Goal: Transaction & Acquisition: Purchase product/service

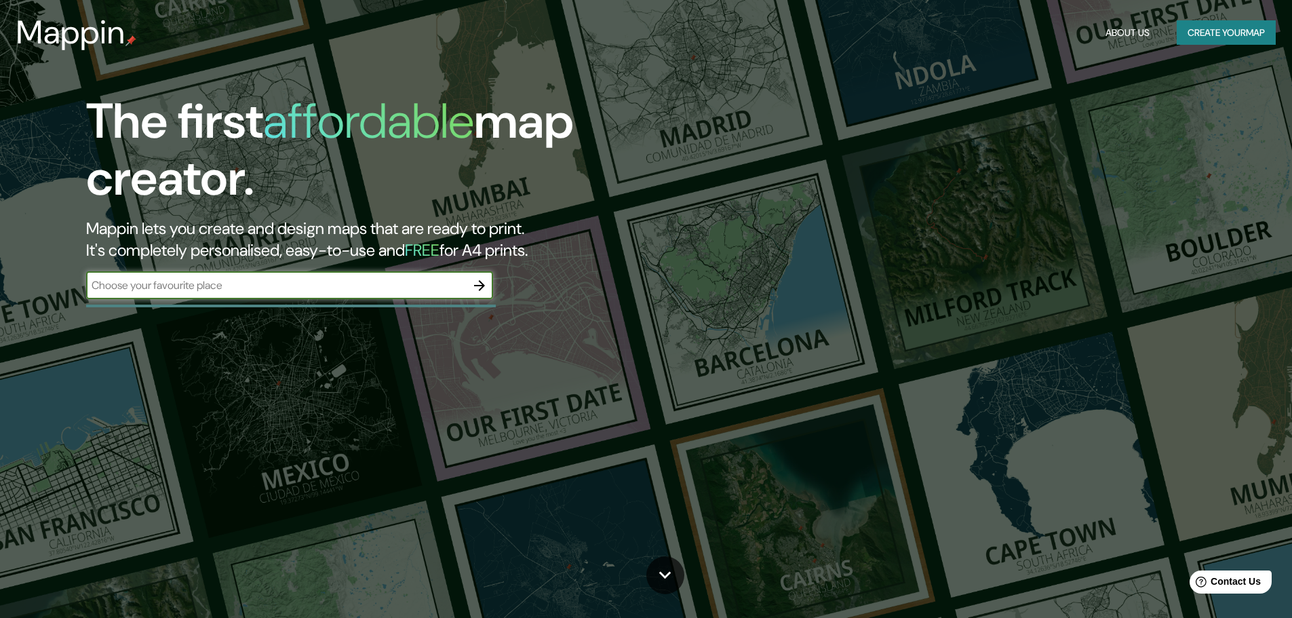
click at [413, 277] on input "text" at bounding box center [276, 285] width 380 height 16
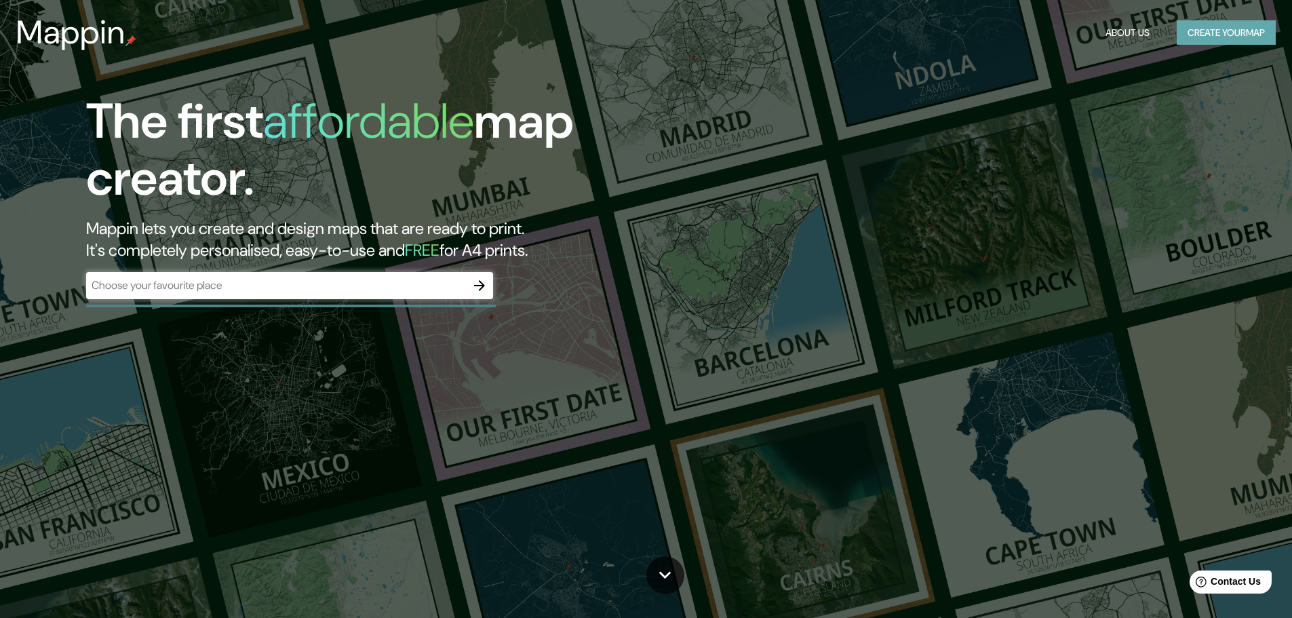
click at [1231, 38] on button "Create your map" at bounding box center [1225, 32] width 99 height 25
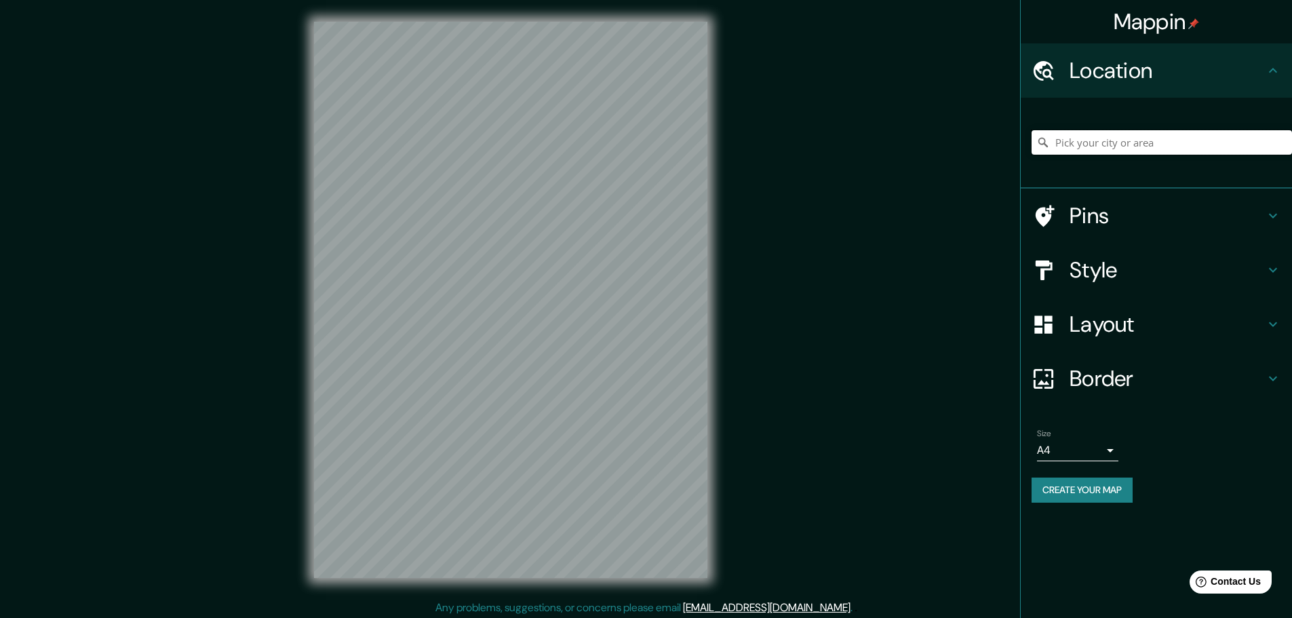
click at [1107, 142] on input "Pick your city or area" at bounding box center [1161, 142] width 260 height 24
click at [933, 353] on div "Mappin Location [GEOGRAPHIC_DATA][PERSON_NAME] POTOSI Pins Style Layout Border …" at bounding box center [646, 310] width 1292 height 621
drag, startPoint x: 1168, startPoint y: 607, endPoint x: 1105, endPoint y: 603, distance: 62.5
click at [1105, 603] on div "Mappin Location [GEOGRAPHIC_DATA][PERSON_NAME] POTOSI Pins Style Layout Border …" at bounding box center [1156, 309] width 272 height 618
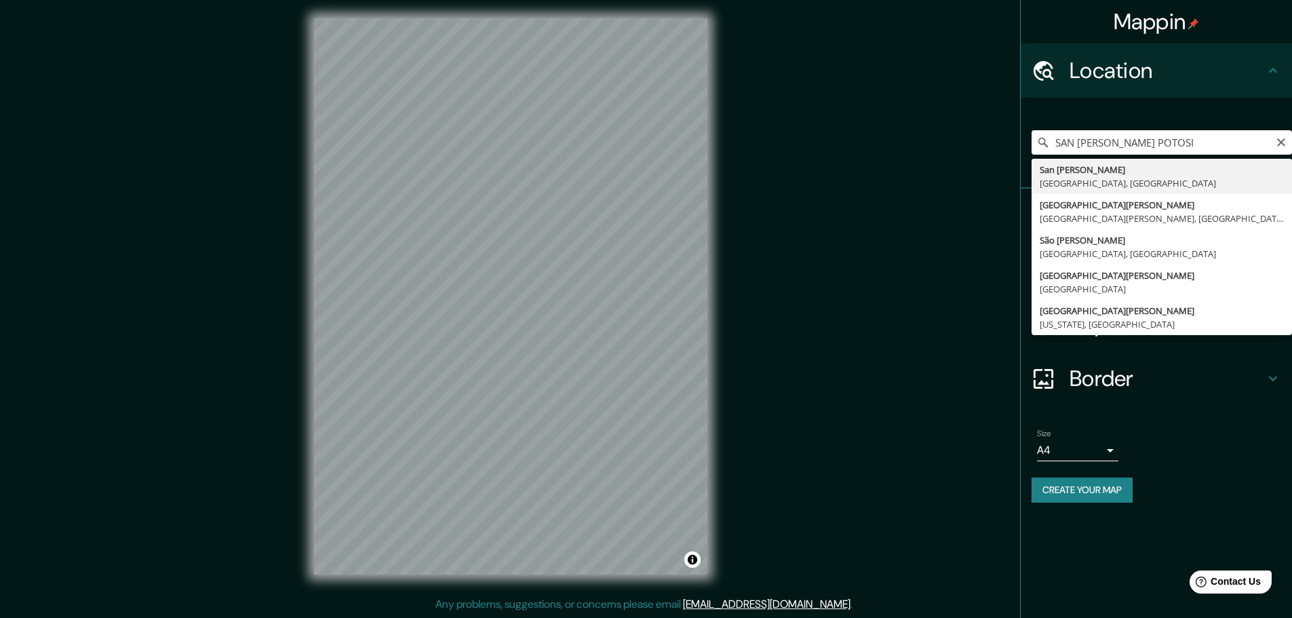
click at [811, 237] on div "Mappin Location [GEOGRAPHIC_DATA][PERSON_NAME] [GEOGRAPHIC_DATA][PERSON_NAME], …" at bounding box center [646, 307] width 1292 height 621
type input "[GEOGRAPHIC_DATA][PERSON_NAME], [GEOGRAPHIC_DATA][PERSON_NAME], [GEOGRAPHIC_DAT…"
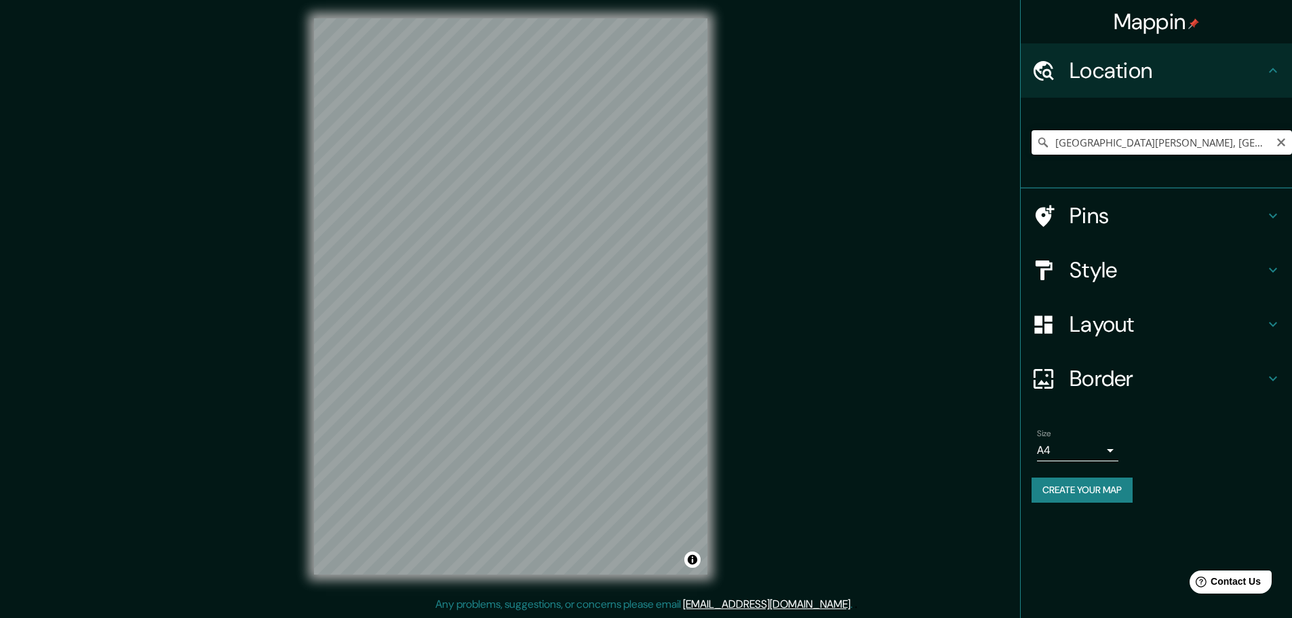
click at [1132, 136] on input "[GEOGRAPHIC_DATA][PERSON_NAME], [GEOGRAPHIC_DATA][PERSON_NAME], [GEOGRAPHIC_DAT…" at bounding box center [1161, 142] width 260 height 24
drag, startPoint x: 1283, startPoint y: 146, endPoint x: 1264, endPoint y: 146, distance: 18.3
click at [1281, 143] on icon "Clear" at bounding box center [1280, 142] width 11 height 11
paste input "22.118553675959166, -101.03064650679174"
type input "22.118553675959166, -101.03064650679174"
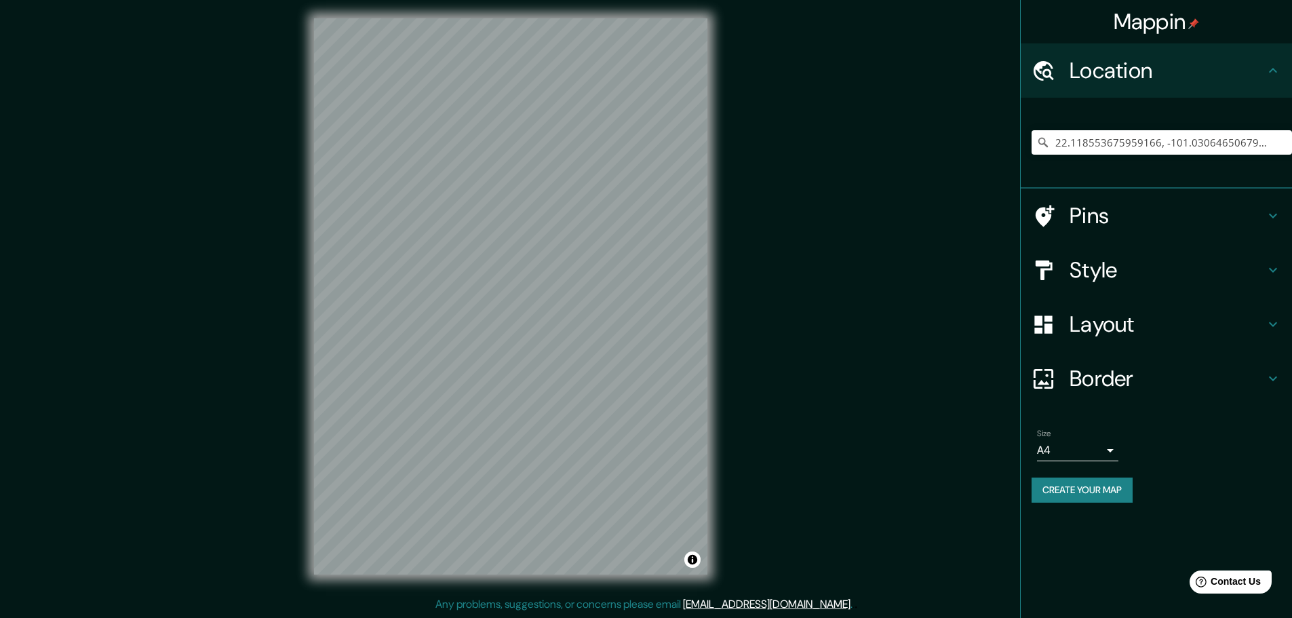
click at [1003, 184] on div "Mappin Location [GEOGRAPHIC_DATA] No results found Pins Style Layout Border Cho…" at bounding box center [646, 307] width 1292 height 621
click at [1132, 142] on input "22.118553675959166, -101.03064650679174" at bounding box center [1161, 142] width 260 height 24
drag, startPoint x: 1271, startPoint y: 144, endPoint x: 1000, endPoint y: 175, distance: 272.3
click at [1035, 163] on div "22.118553675959166, -101.03064650679174 No results found" at bounding box center [1161, 142] width 260 height 68
click at [288, 398] on div "Mappin Location [GEOGRAPHIC_DATA] No results found Pins Style Layout Border Cho…" at bounding box center [646, 307] width 1292 height 621
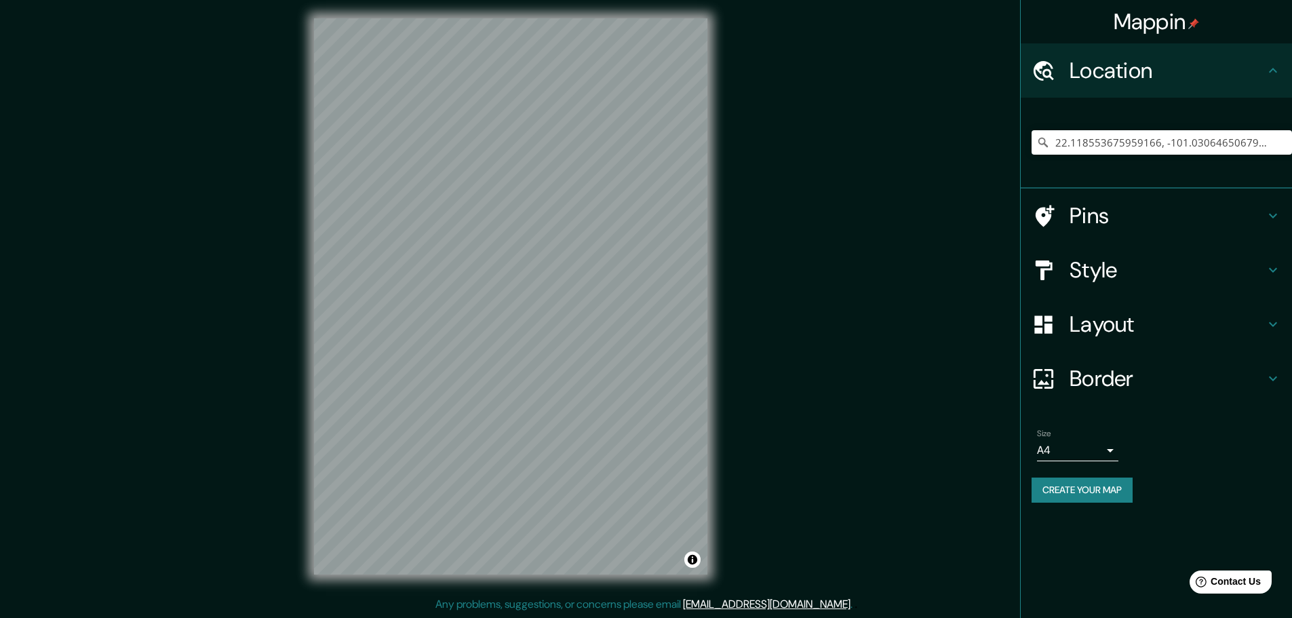
click at [755, 289] on div "Mappin Location [GEOGRAPHIC_DATA] No results found Pins Style Layout Border Cho…" at bounding box center [646, 307] width 1292 height 621
drag, startPoint x: 1130, startPoint y: 146, endPoint x: 1109, endPoint y: 148, distance: 20.4
click at [1130, 147] on input "22.118553675959166, -101.03064650679174" at bounding box center [1161, 142] width 260 height 24
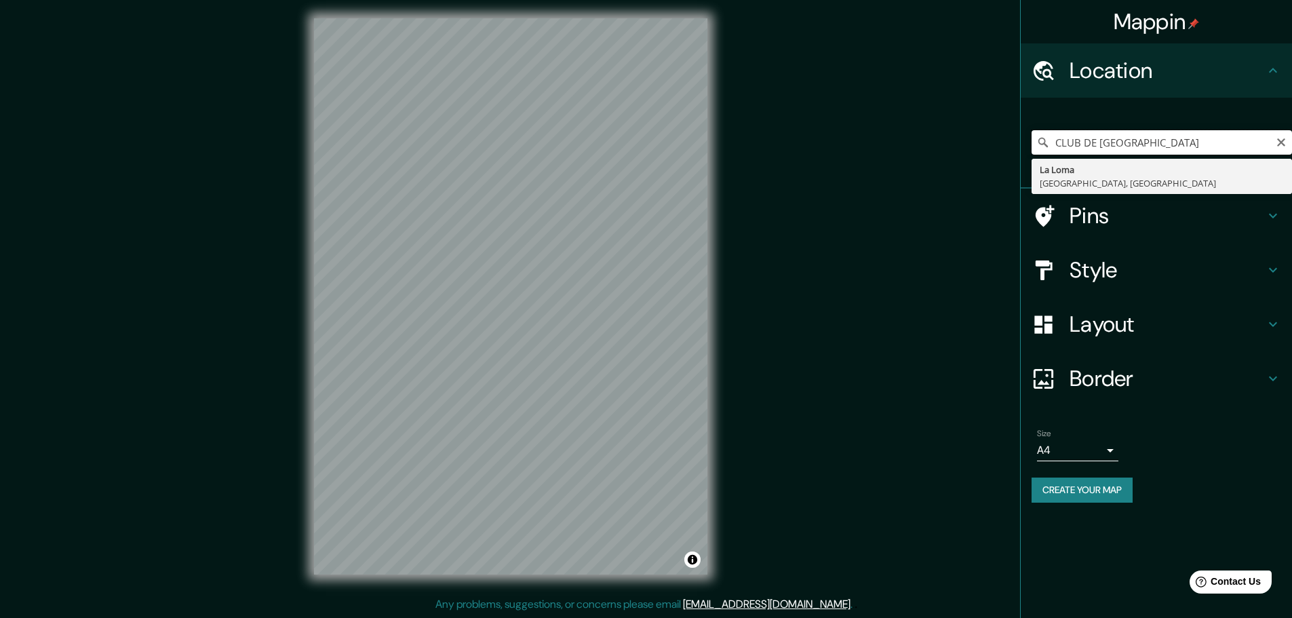
type input "CLUB DE [GEOGRAPHIC_DATA]"
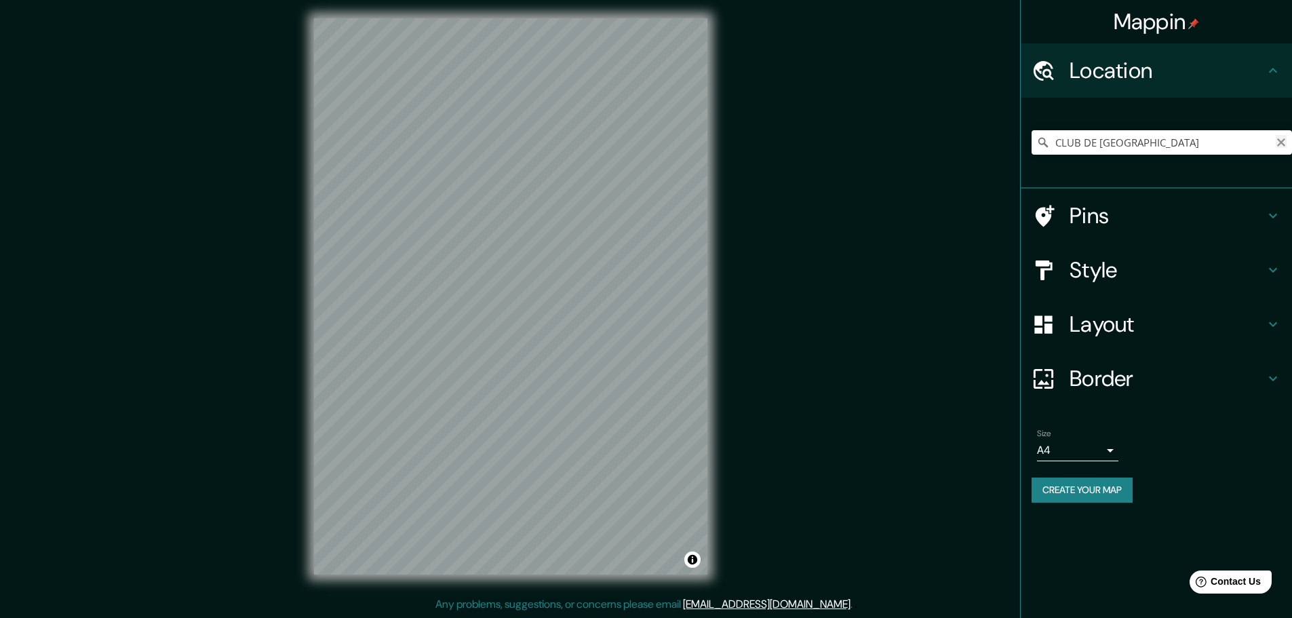
click at [1286, 141] on icon "Clear" at bounding box center [1280, 142] width 11 height 11
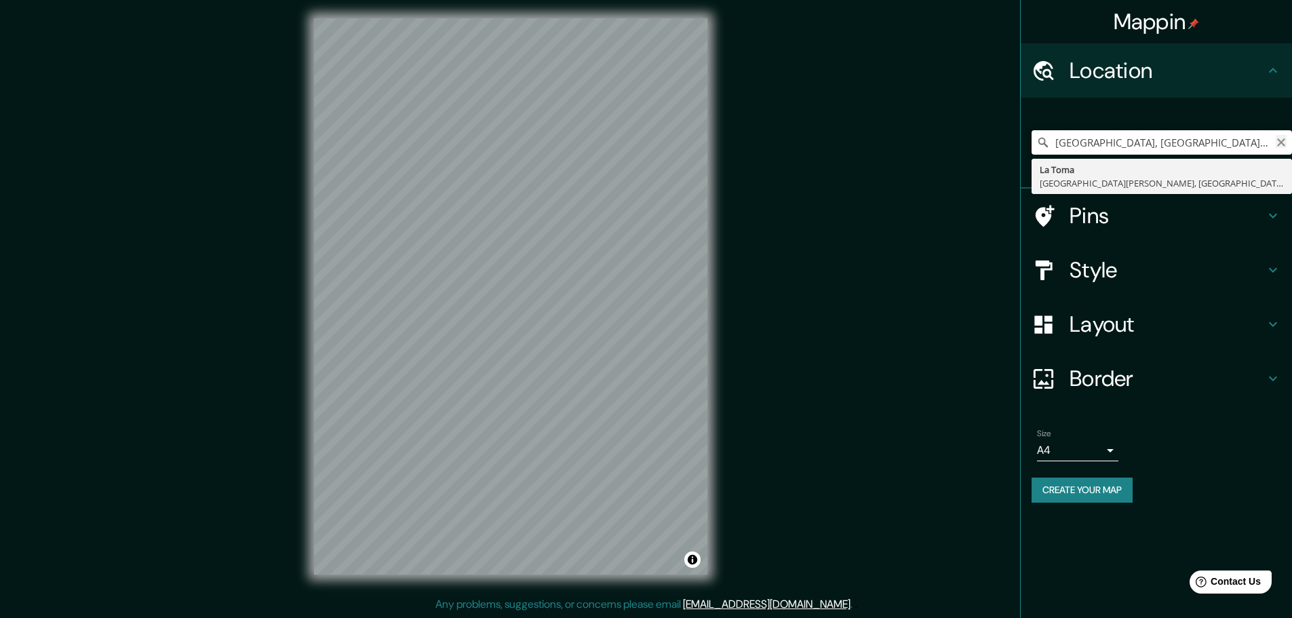
type input "[GEOGRAPHIC_DATA], [GEOGRAPHIC_DATA], [GEOGRAPHIC_DATA]"
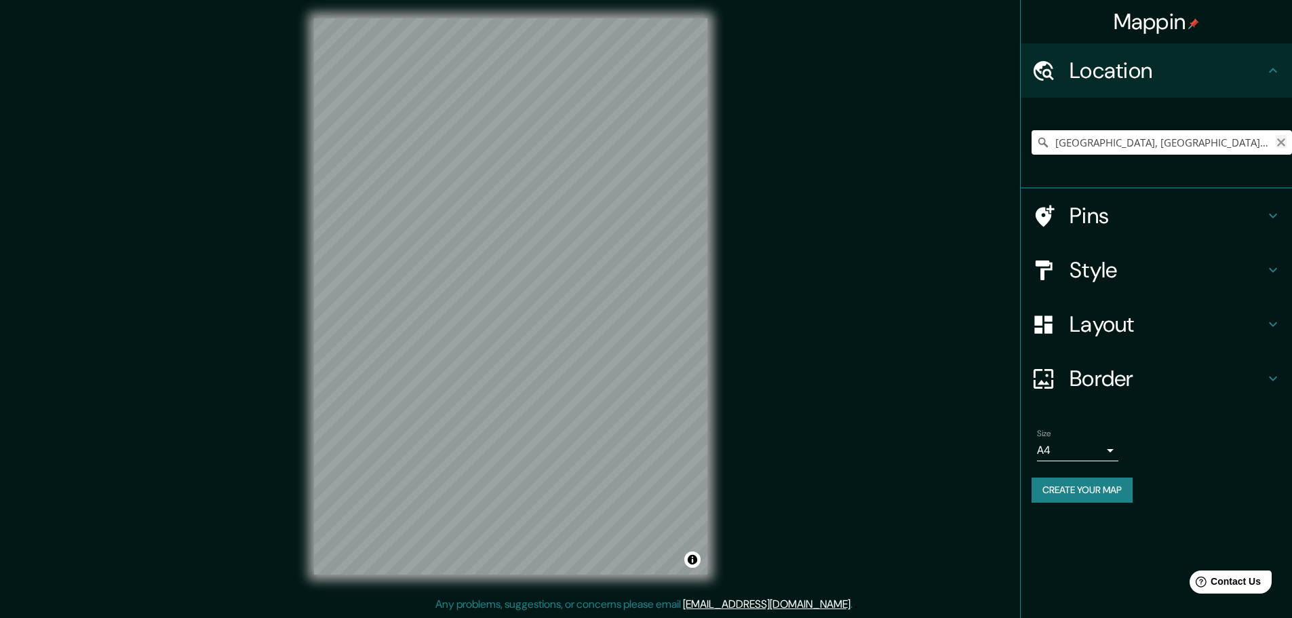
click at [1279, 145] on icon "Clear" at bounding box center [1280, 142] width 11 height 11
click at [1187, 142] on input "[GEOGRAPHIC_DATA][PERSON_NAME], [GEOGRAPHIC_DATA]" at bounding box center [1161, 142] width 260 height 24
drag, startPoint x: 1189, startPoint y: 148, endPoint x: 947, endPoint y: 164, distance: 241.9
click at [947, 164] on div "Mappin Location [GEOGRAPHIC_DATA][PERSON_NAME], [GEOGRAPHIC_DATA] Pins Style La…" at bounding box center [646, 307] width 1292 height 621
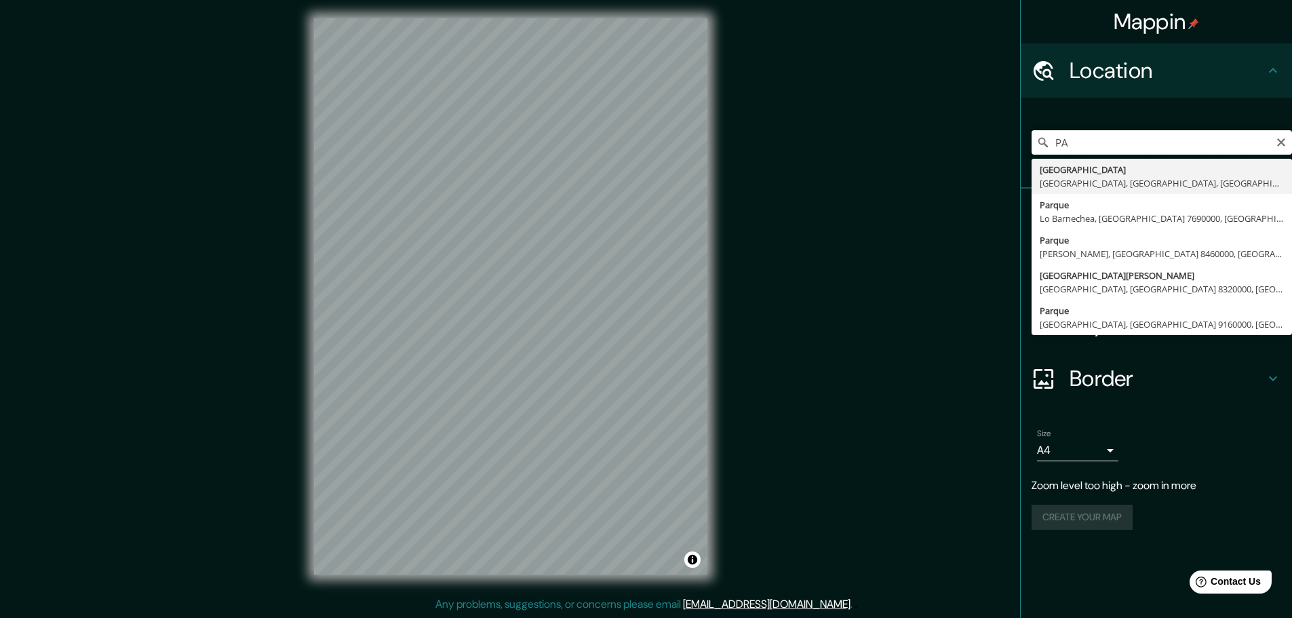
type input "P"
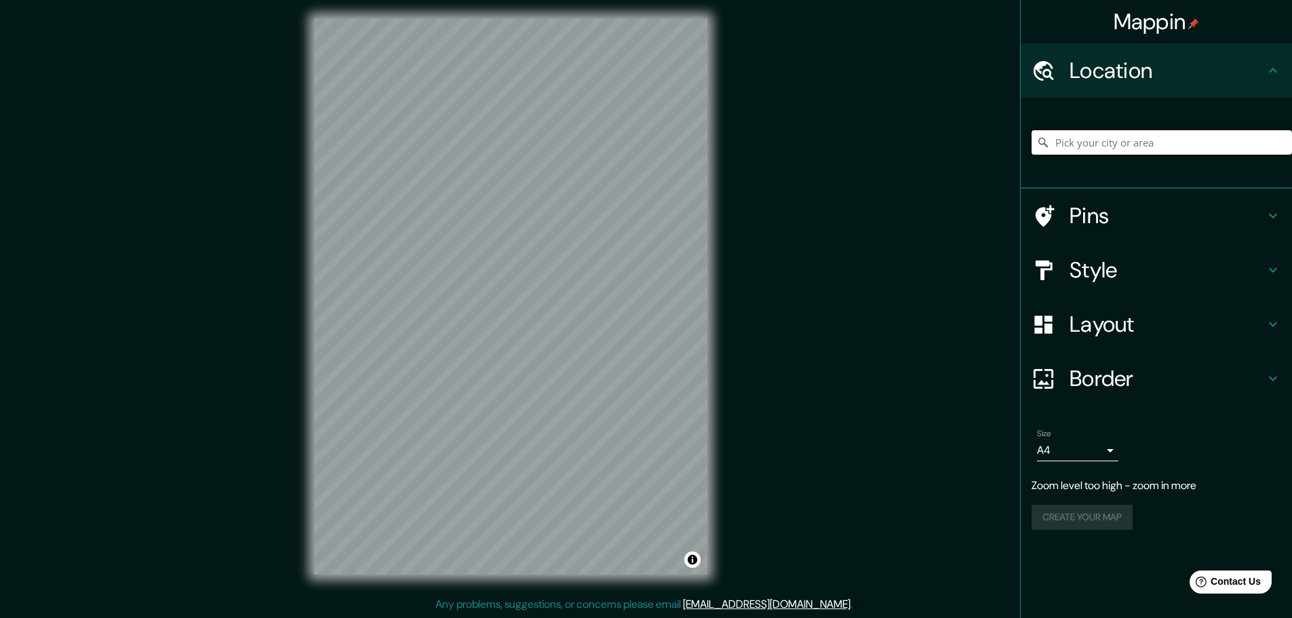
click at [1107, 137] on input "Pick your city or area" at bounding box center [1161, 142] width 260 height 24
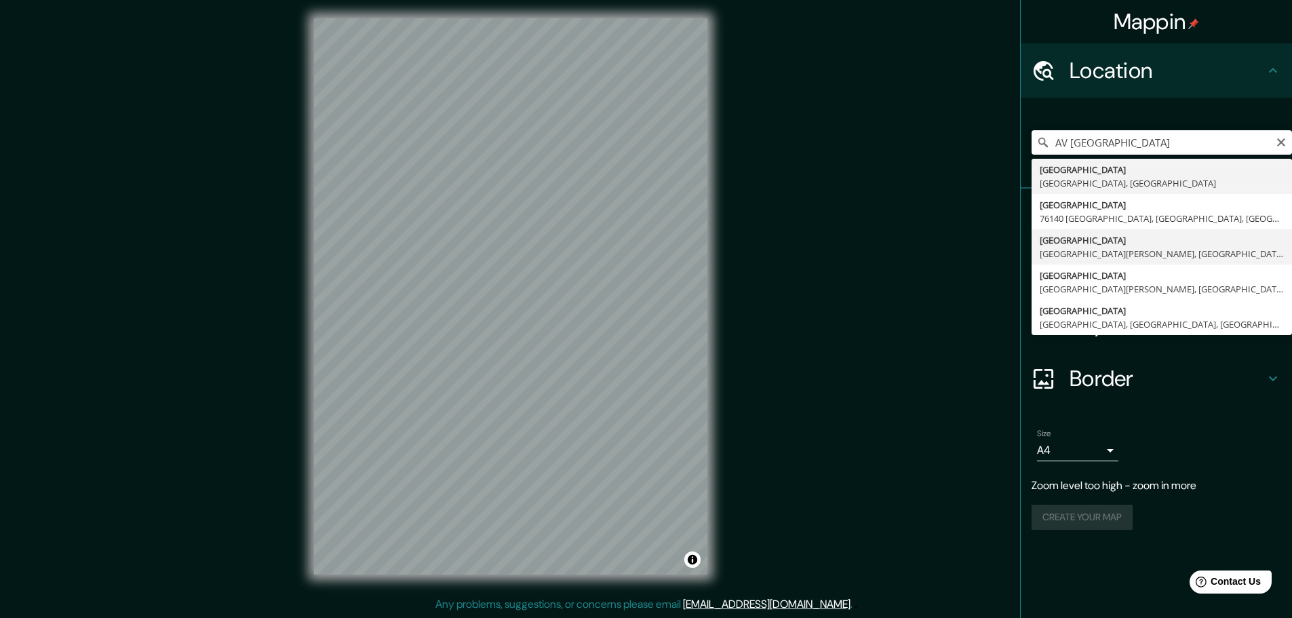
type input "[GEOGRAPHIC_DATA] [GEOGRAPHIC_DATA][PERSON_NAME], [GEOGRAPHIC_DATA][PERSON_NAME…"
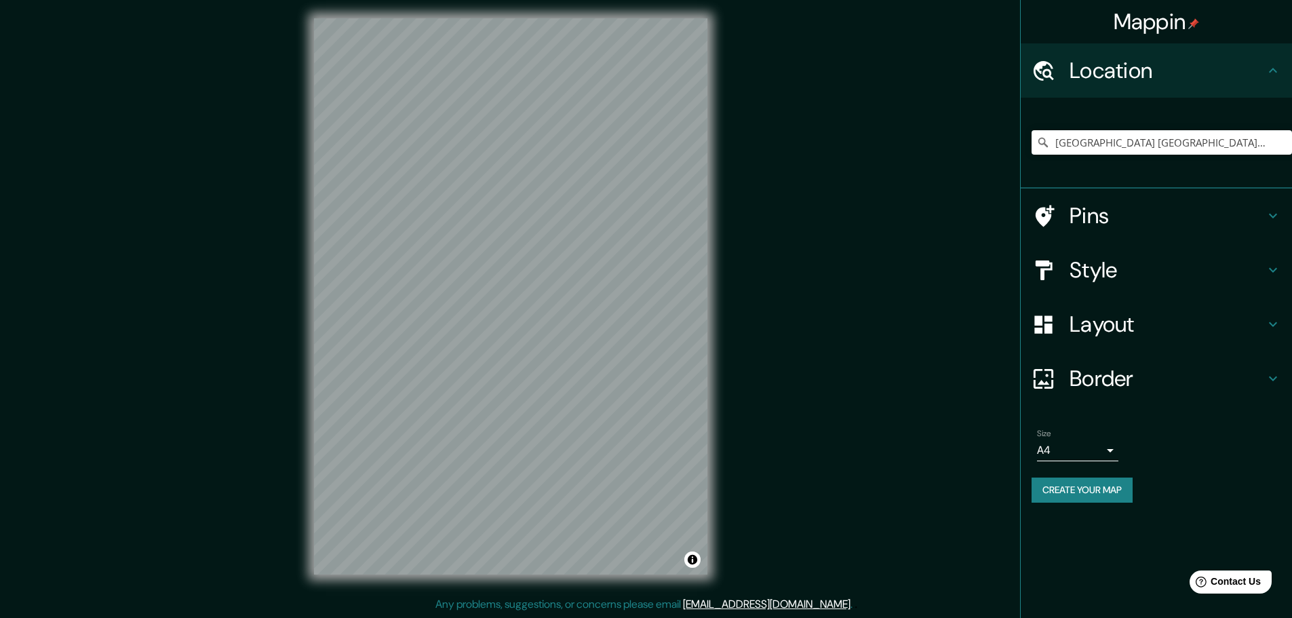
drag, startPoint x: 770, startPoint y: 180, endPoint x: 717, endPoint y: 222, distance: 67.5
click at [764, 230] on div "Mappin Location [GEOGRAPHIC_DATA] [GEOGRAPHIC_DATA][PERSON_NAME], [GEOGRAPHIC_D…" at bounding box center [646, 307] width 1292 height 621
click at [736, 281] on div "Mappin Location [GEOGRAPHIC_DATA] [GEOGRAPHIC_DATA][PERSON_NAME], [GEOGRAPHIC_D…" at bounding box center [646, 307] width 1292 height 621
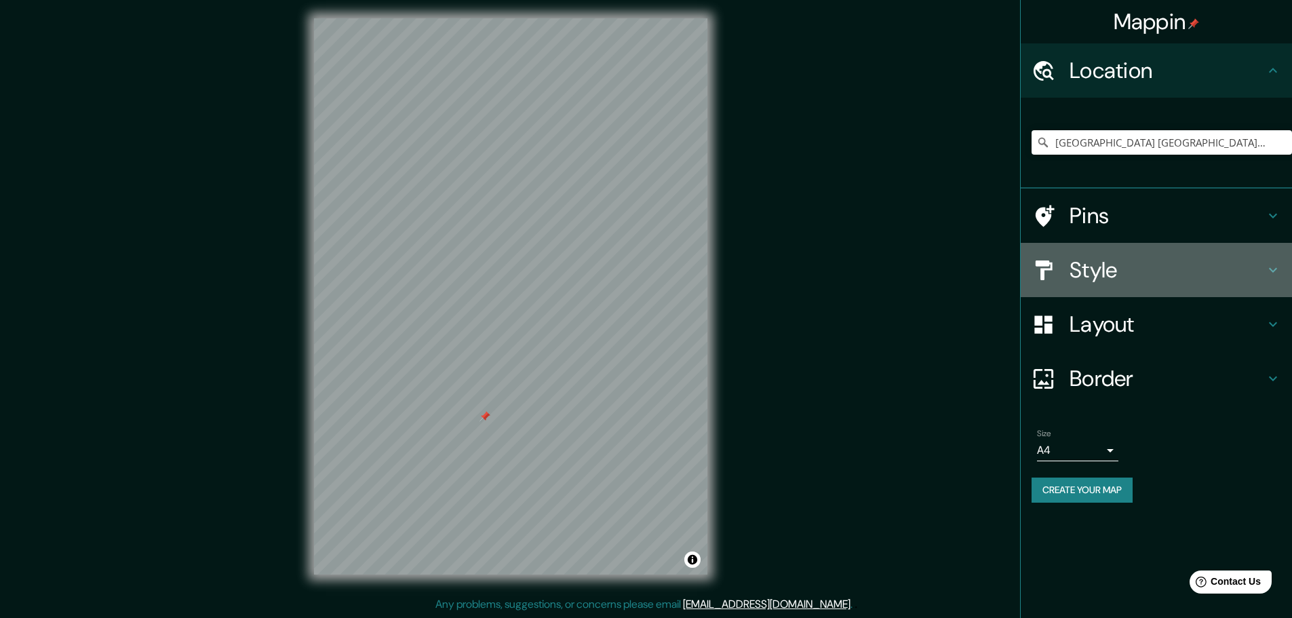
click at [1098, 277] on h4 "Style" at bounding box center [1166, 269] width 195 height 27
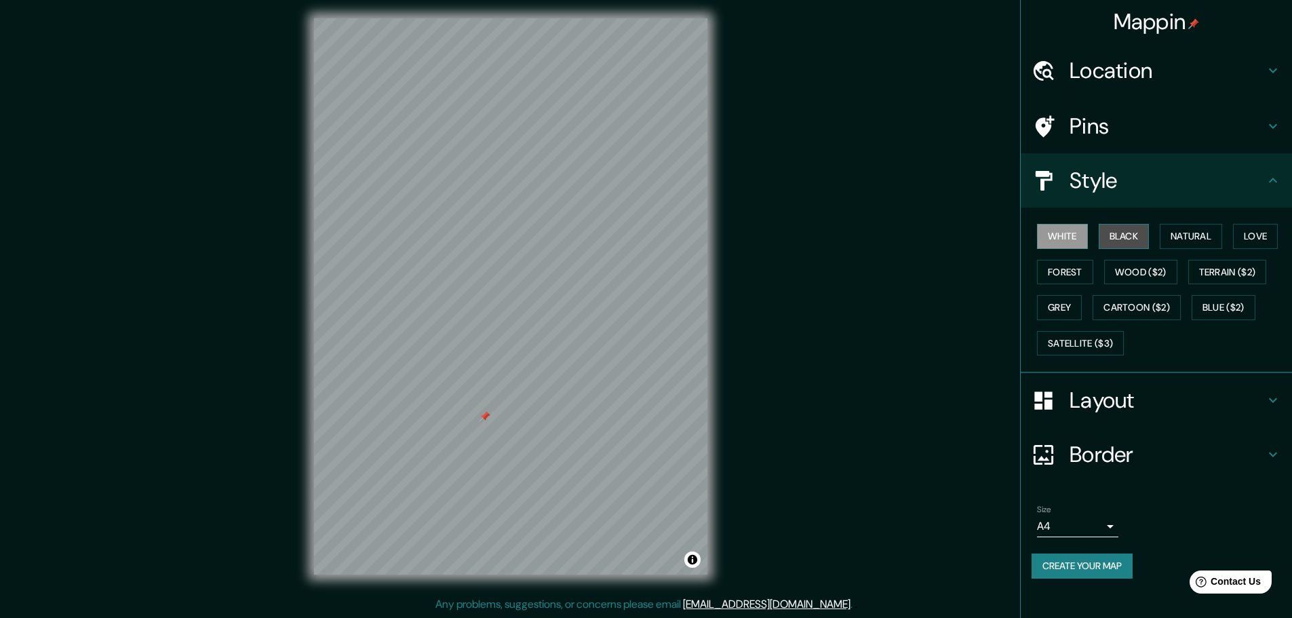
click at [1142, 236] on button "Black" at bounding box center [1123, 236] width 51 height 25
click at [1079, 238] on button "White" at bounding box center [1062, 236] width 51 height 25
click at [1200, 239] on button "Natural" at bounding box center [1190, 236] width 62 height 25
click at [480, 424] on div at bounding box center [484, 419] width 11 height 11
click at [481, 435] on div at bounding box center [486, 431] width 11 height 11
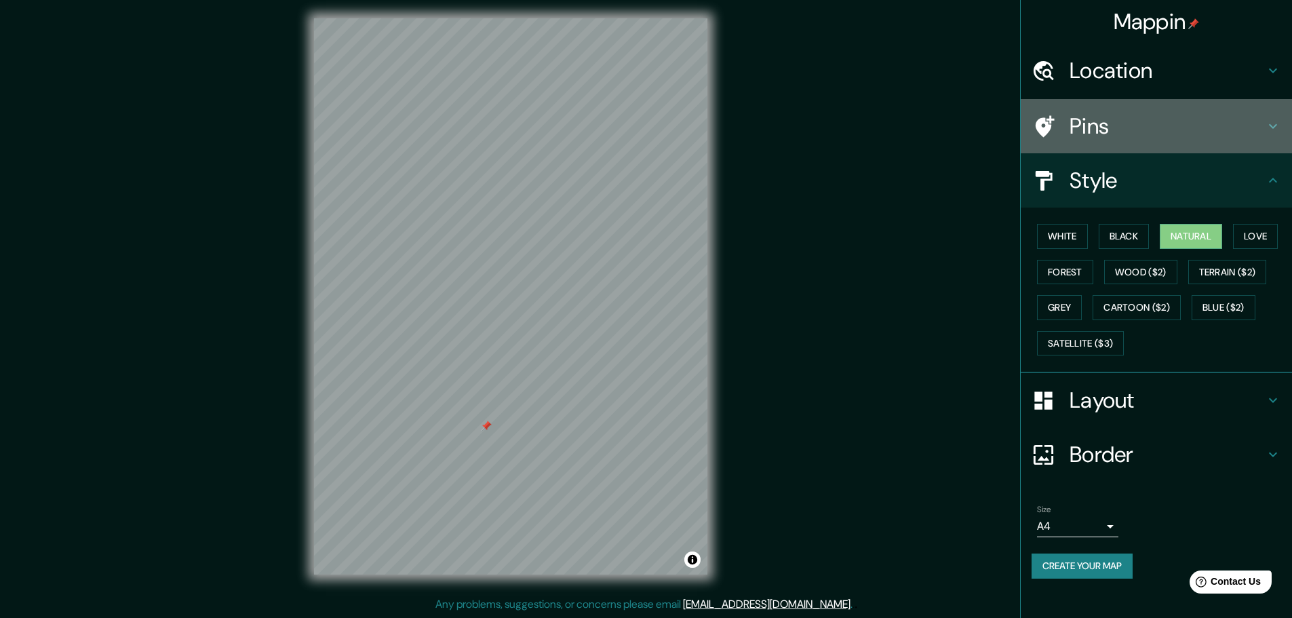
click at [1168, 133] on h4 "Pins" at bounding box center [1166, 126] width 195 height 27
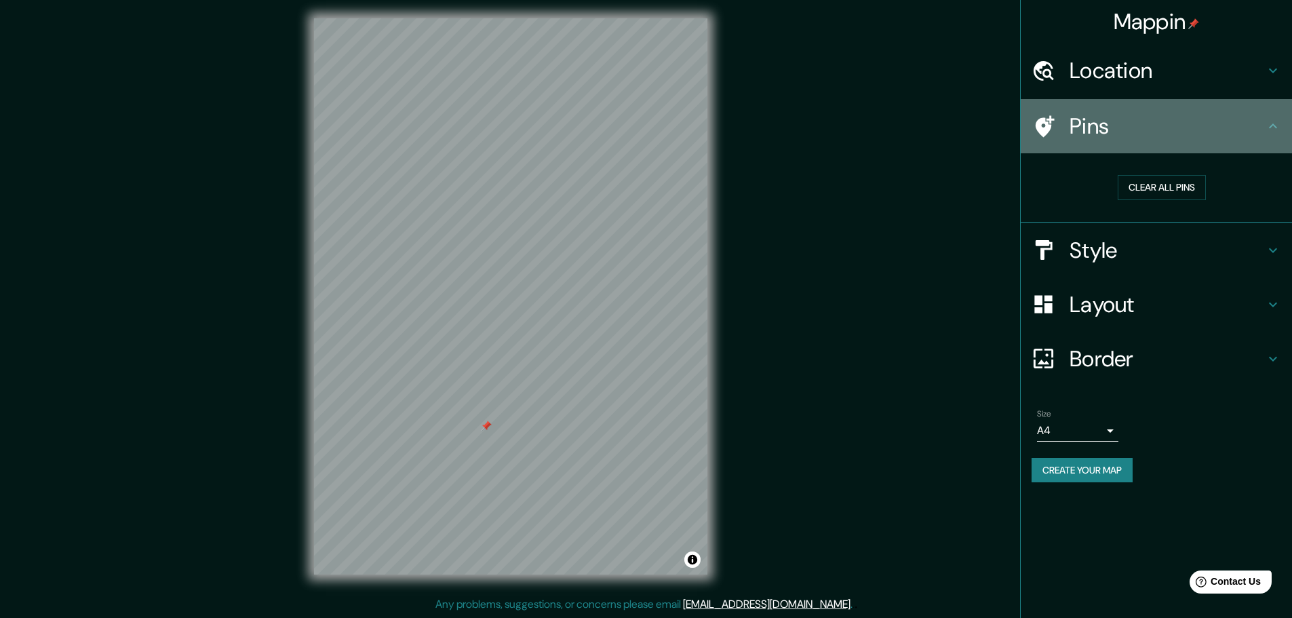
click at [1213, 135] on h4 "Pins" at bounding box center [1166, 126] width 195 height 27
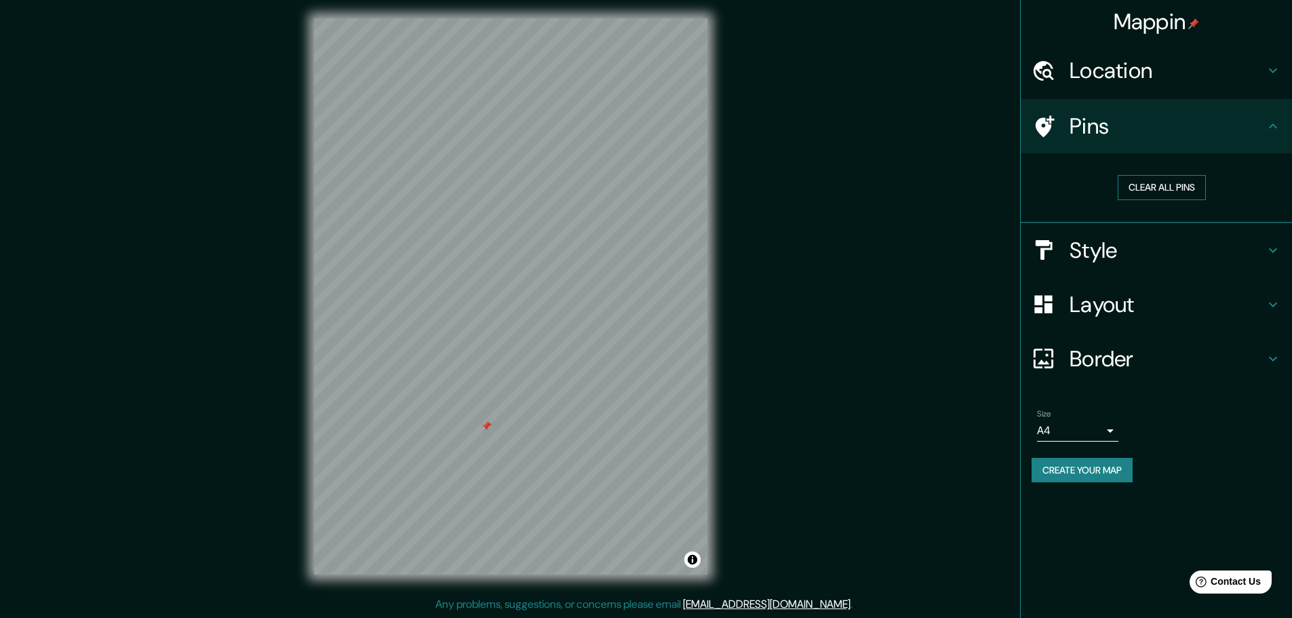
click at [1199, 185] on button "Clear all pins" at bounding box center [1161, 187] width 88 height 25
click at [494, 431] on div at bounding box center [497, 433] width 11 height 11
click at [504, 433] on div at bounding box center [501, 434] width 11 height 11
click at [501, 432] on div at bounding box center [503, 434] width 11 height 11
click at [1166, 132] on h4 "Pins" at bounding box center [1166, 126] width 195 height 27
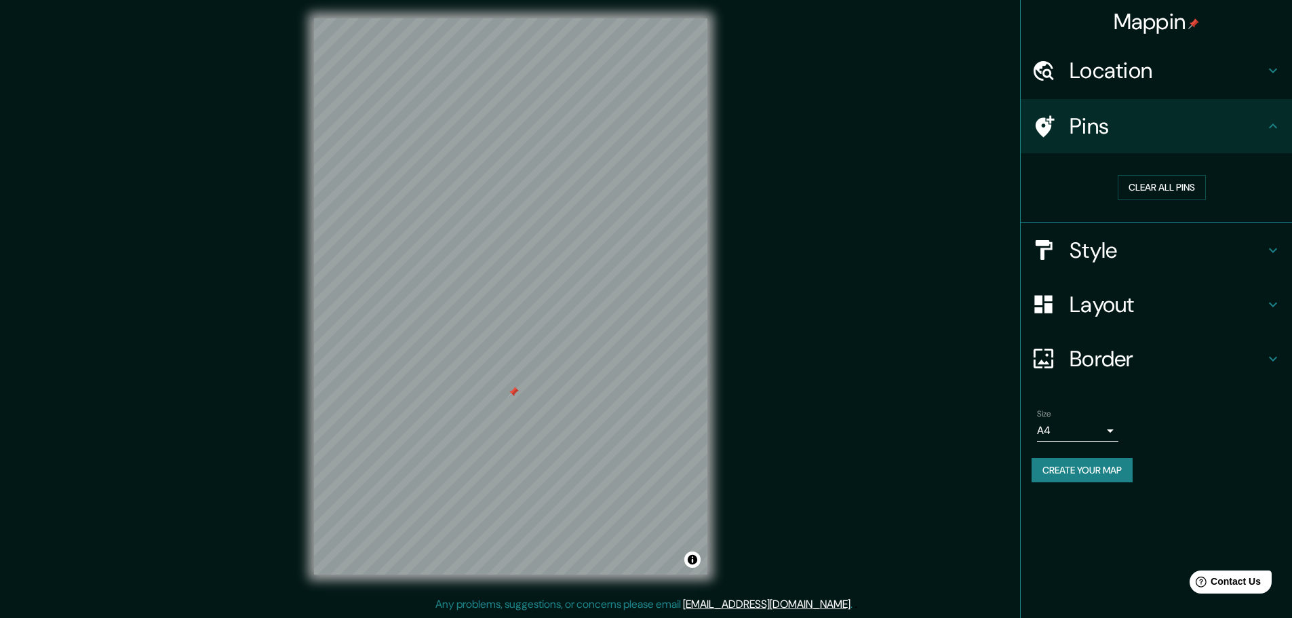
click at [1271, 132] on icon at bounding box center [1272, 126] width 16 height 16
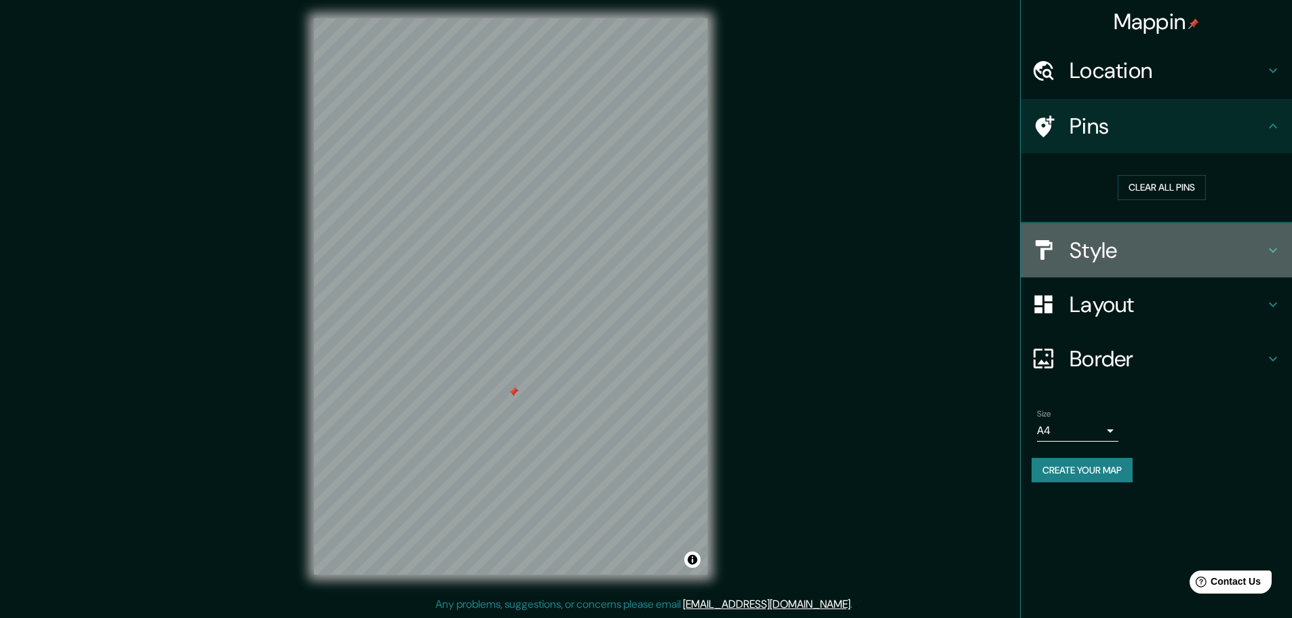
click at [1268, 253] on icon at bounding box center [1272, 250] width 16 height 16
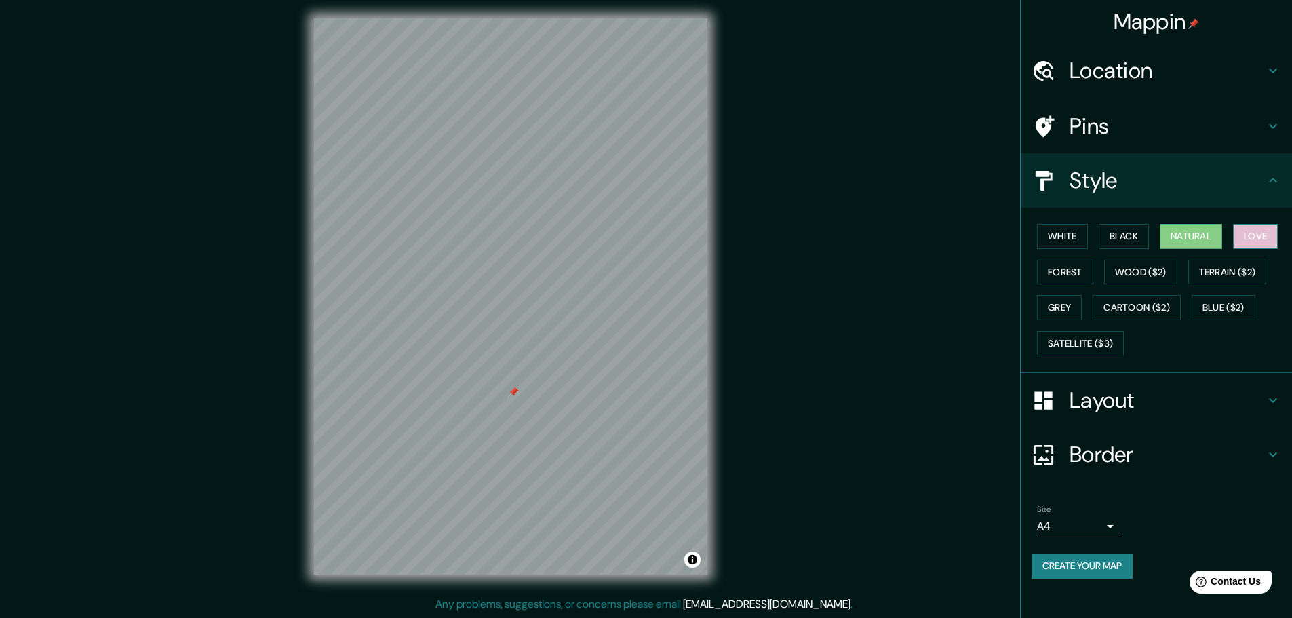
click at [1254, 237] on button "Love" at bounding box center [1255, 236] width 45 height 25
click at [1178, 233] on button "Natural" at bounding box center [1190, 236] width 62 height 25
click at [1080, 277] on button "Forest" at bounding box center [1065, 272] width 56 height 25
click at [1066, 308] on button "Grey" at bounding box center [1059, 307] width 45 height 25
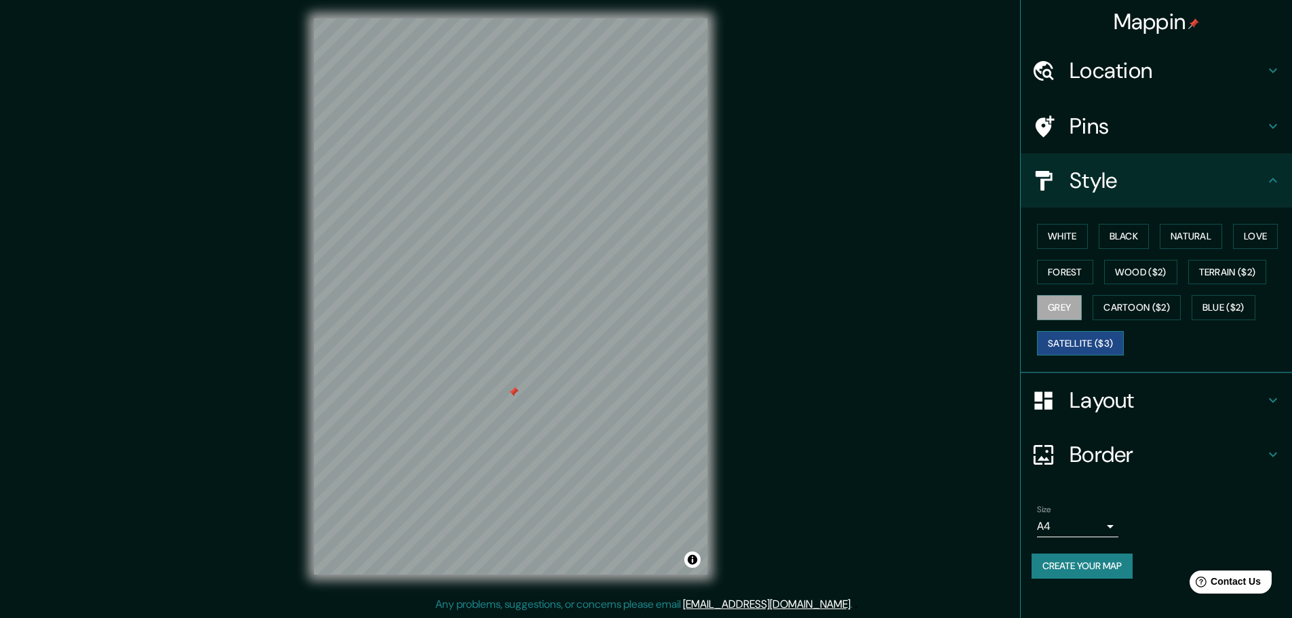
click at [1099, 342] on button "Satellite ($3)" at bounding box center [1080, 343] width 87 height 25
click at [1062, 272] on button "Forest" at bounding box center [1065, 272] width 56 height 25
click at [1251, 236] on button "Love" at bounding box center [1255, 236] width 45 height 25
click at [1172, 231] on button "Natural" at bounding box center [1190, 236] width 62 height 25
click at [1120, 238] on button "Black" at bounding box center [1123, 236] width 51 height 25
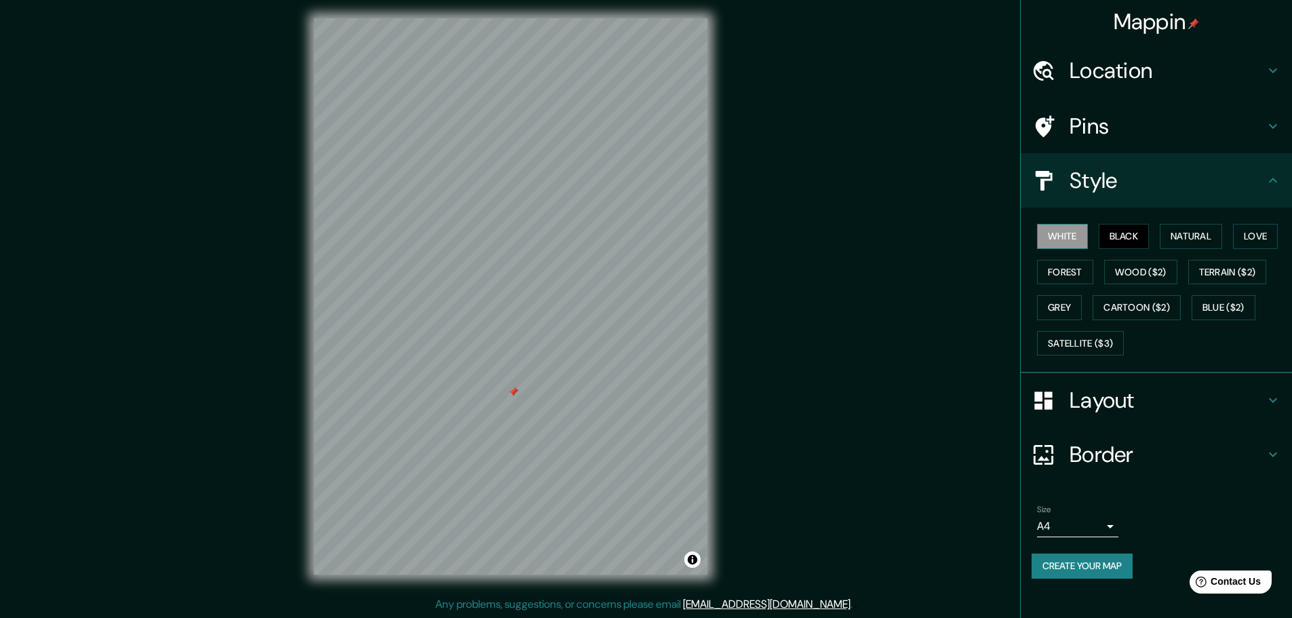
click at [1058, 239] on button "White" at bounding box center [1062, 236] width 51 height 25
click at [1191, 234] on button "Natural" at bounding box center [1190, 236] width 62 height 25
click at [1195, 233] on button "Natural" at bounding box center [1190, 236] width 62 height 25
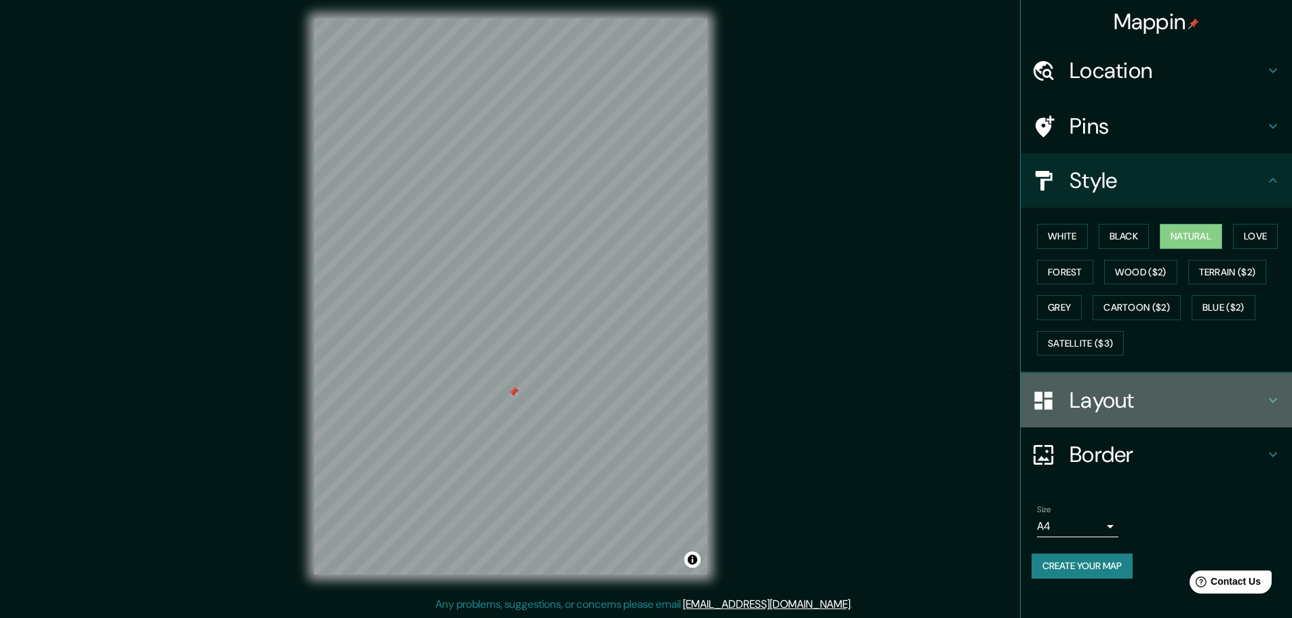
click at [1125, 394] on h4 "Layout" at bounding box center [1166, 399] width 195 height 27
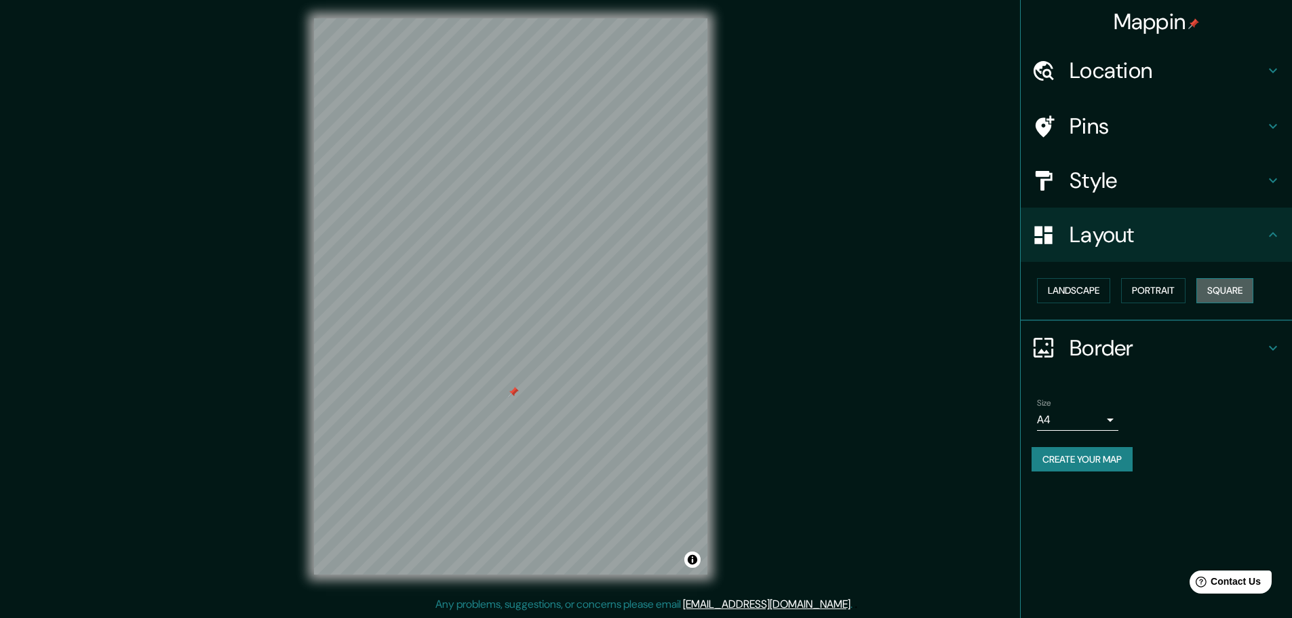
click at [1216, 291] on button "Square" at bounding box center [1224, 290] width 57 height 25
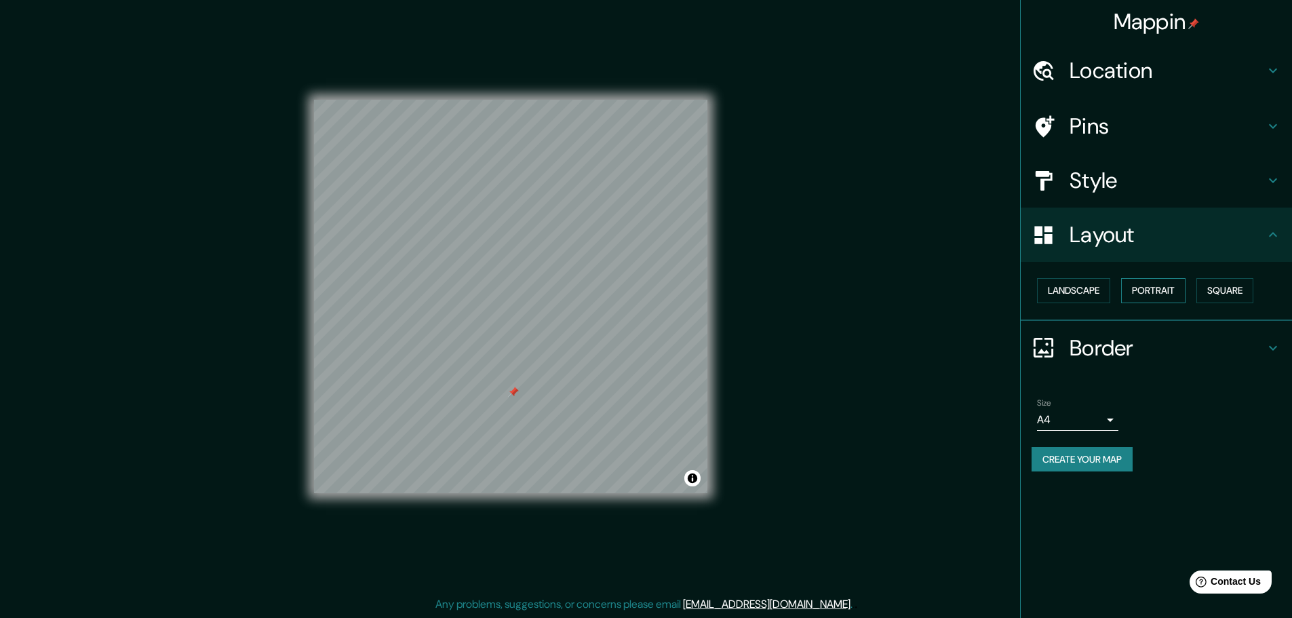
click at [1163, 292] on button "Portrait" at bounding box center [1153, 290] width 64 height 25
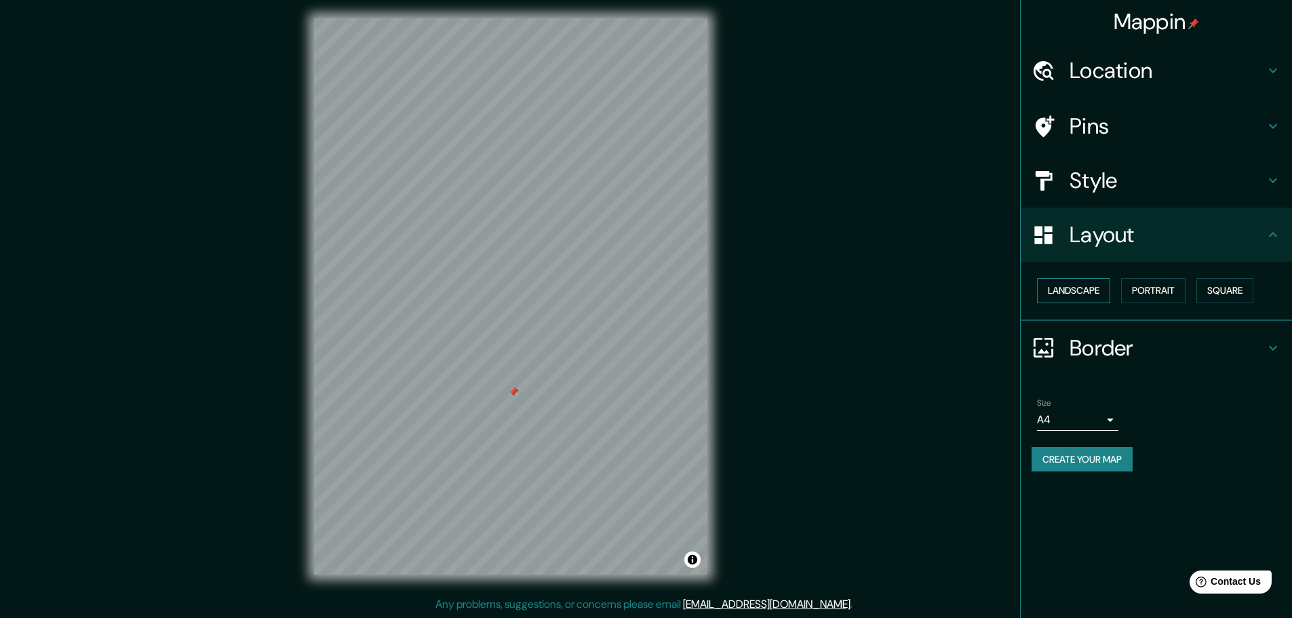
click at [1109, 292] on button "Landscape" at bounding box center [1073, 290] width 73 height 25
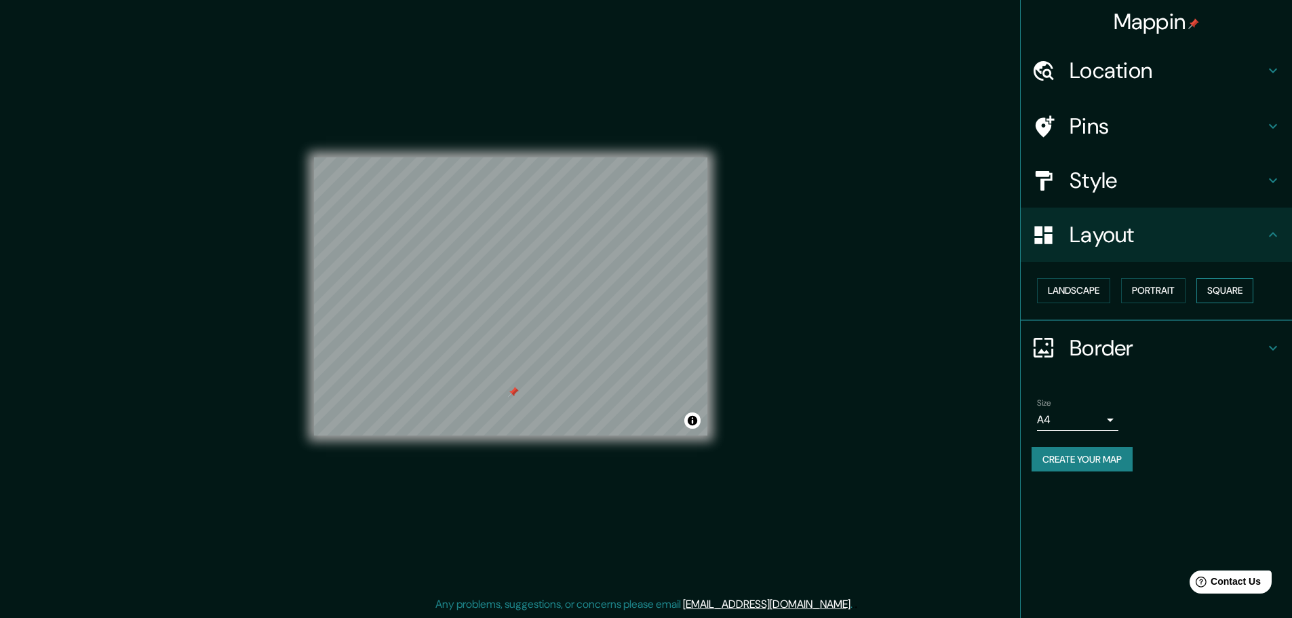
click at [1217, 290] on button "Square" at bounding box center [1224, 290] width 57 height 25
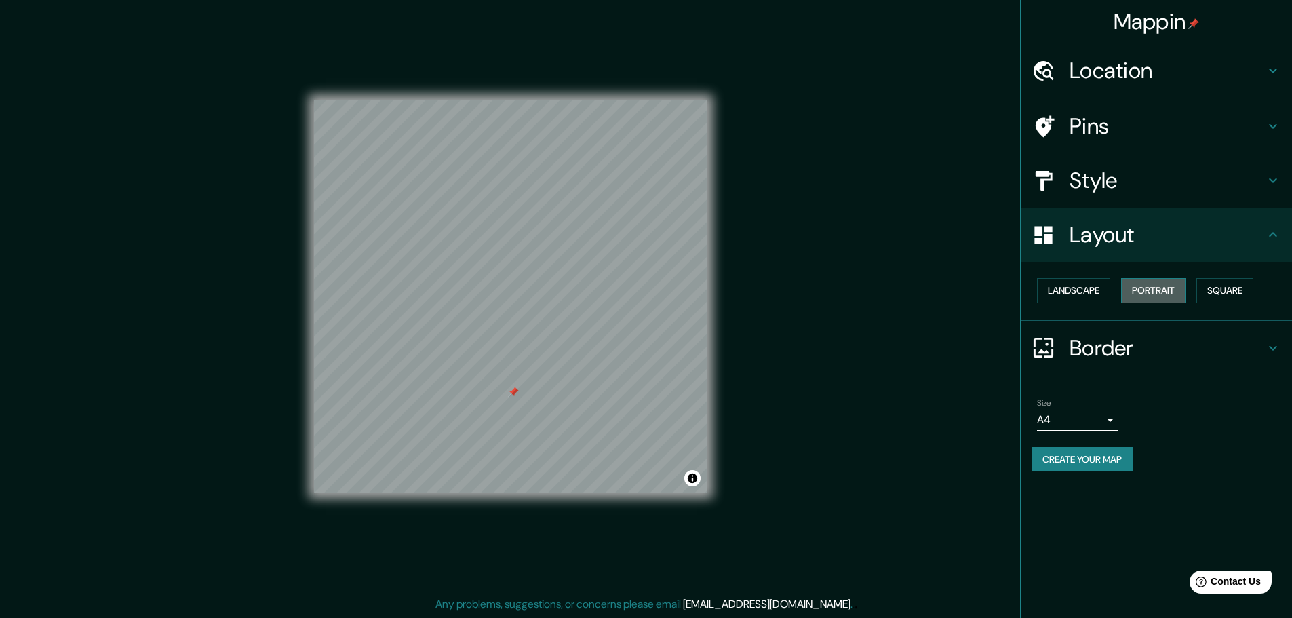
click at [1176, 294] on button "Portrait" at bounding box center [1153, 290] width 64 height 25
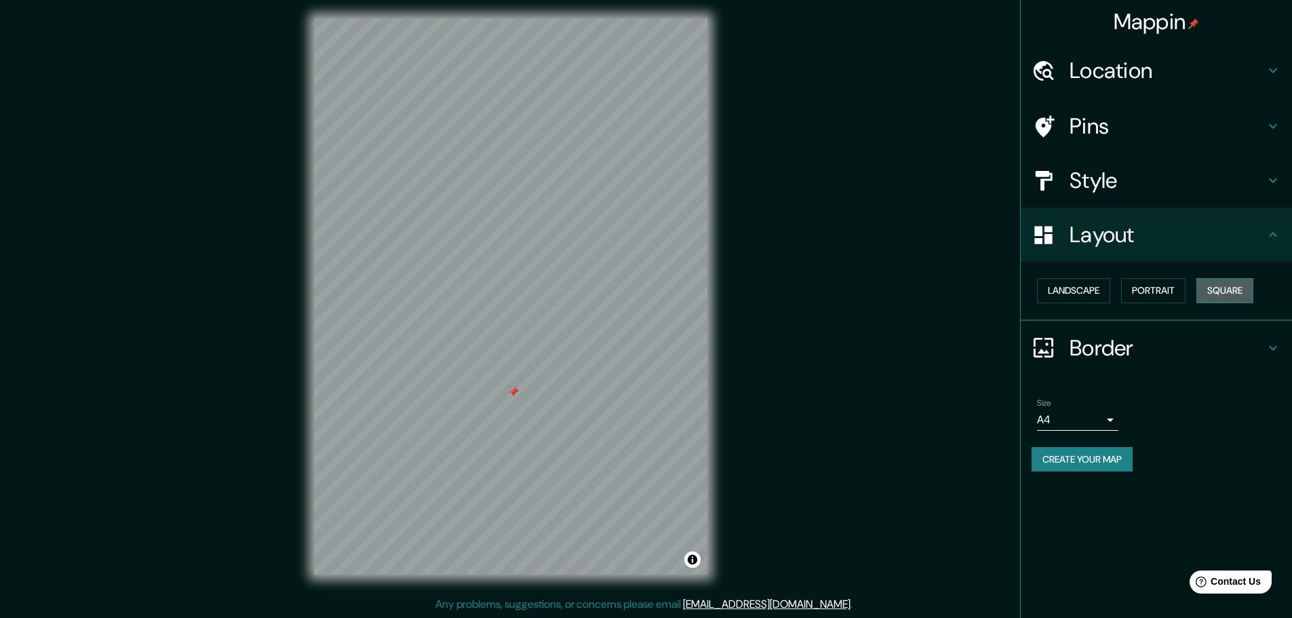
click at [1235, 289] on button "Square" at bounding box center [1224, 290] width 57 height 25
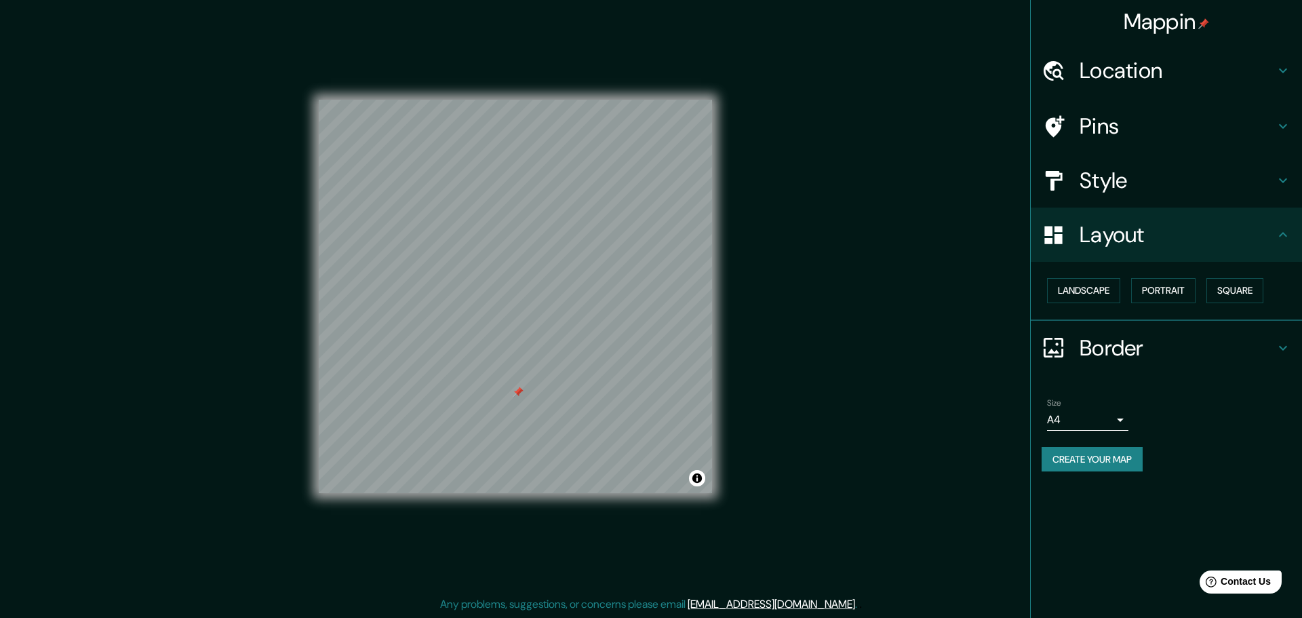
click at [1107, 413] on body "Mappin Location [GEOGRAPHIC_DATA] [GEOGRAPHIC_DATA][PERSON_NAME], [GEOGRAPHIC_D…" at bounding box center [651, 306] width 1302 height 618
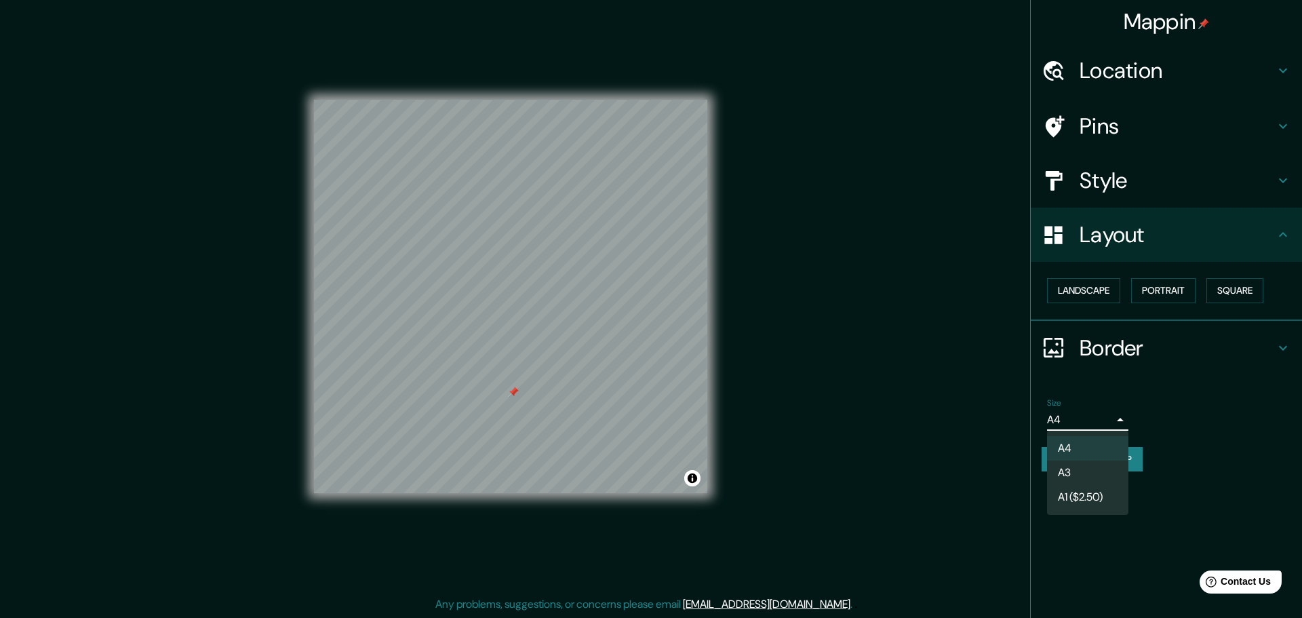
click at [1111, 421] on div at bounding box center [651, 309] width 1302 height 618
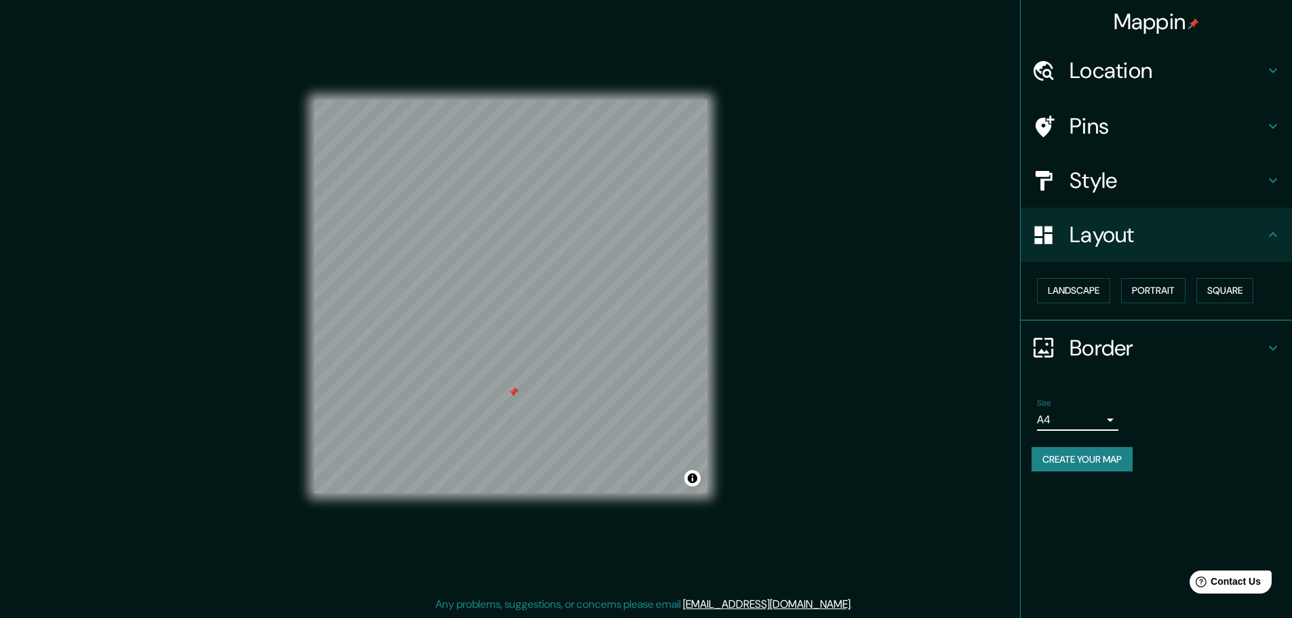
click at [1123, 352] on h4 "Border" at bounding box center [1166, 347] width 195 height 27
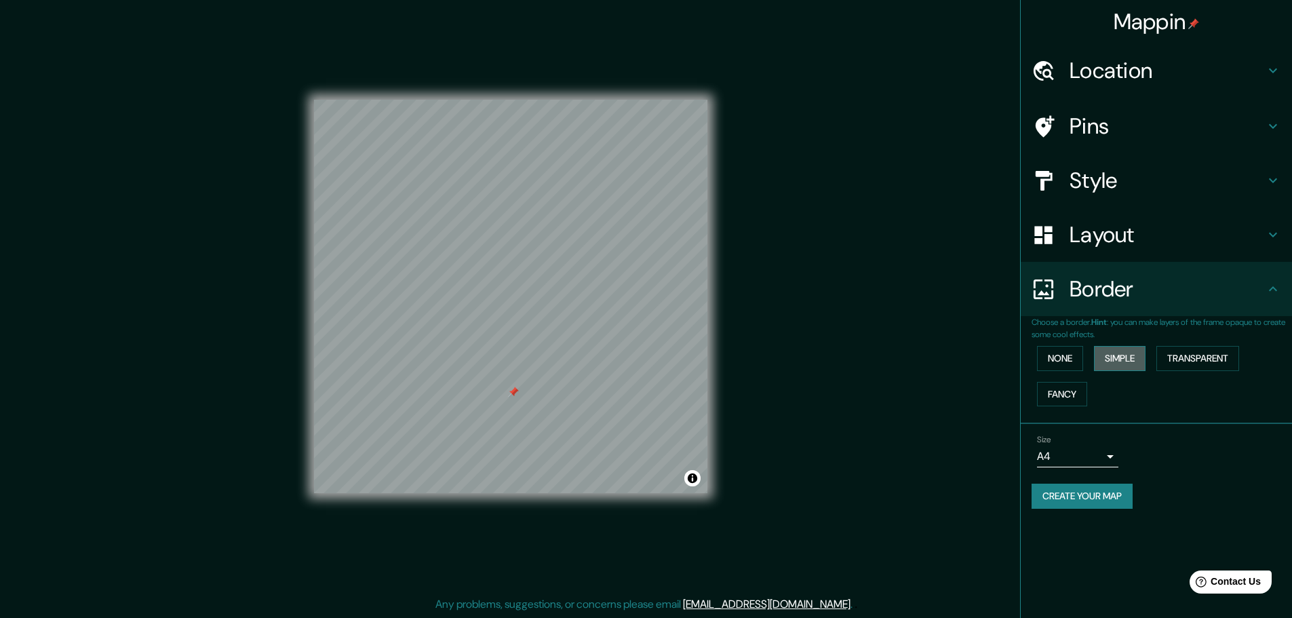
click at [1134, 359] on button "Simple" at bounding box center [1120, 358] width 52 height 25
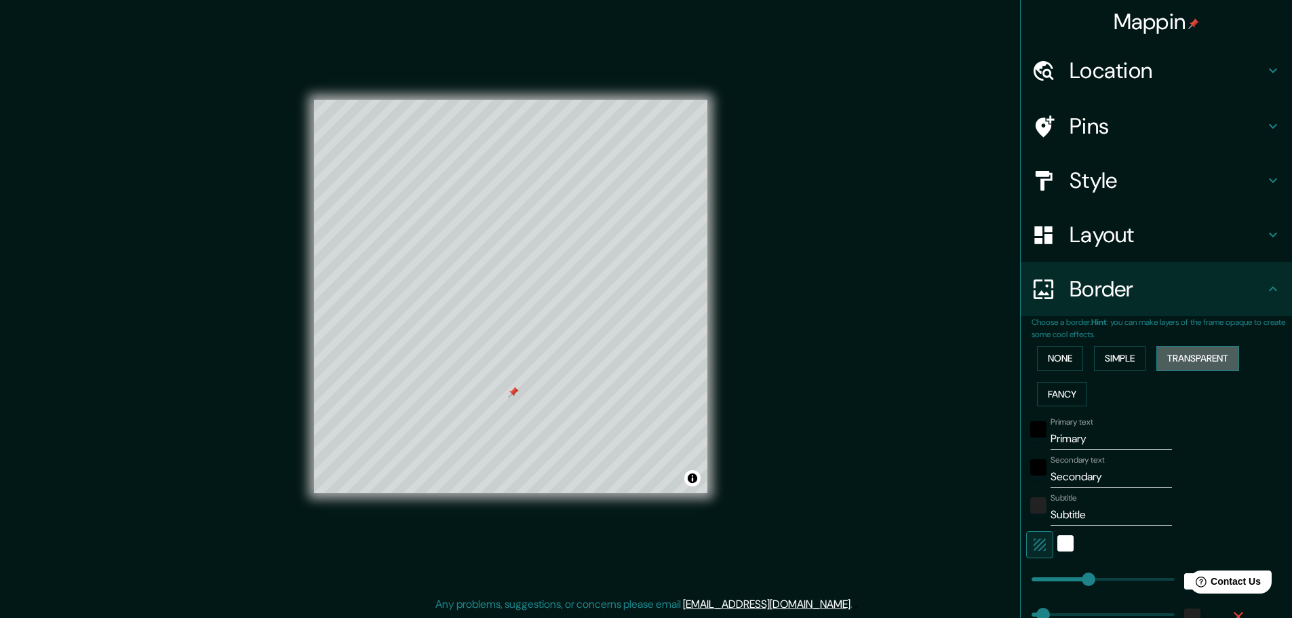
click at [1176, 358] on button "Transparent" at bounding box center [1197, 358] width 83 height 25
click at [1066, 397] on button "Fancy" at bounding box center [1062, 394] width 50 height 25
click at [1060, 357] on button "None" at bounding box center [1060, 358] width 46 height 25
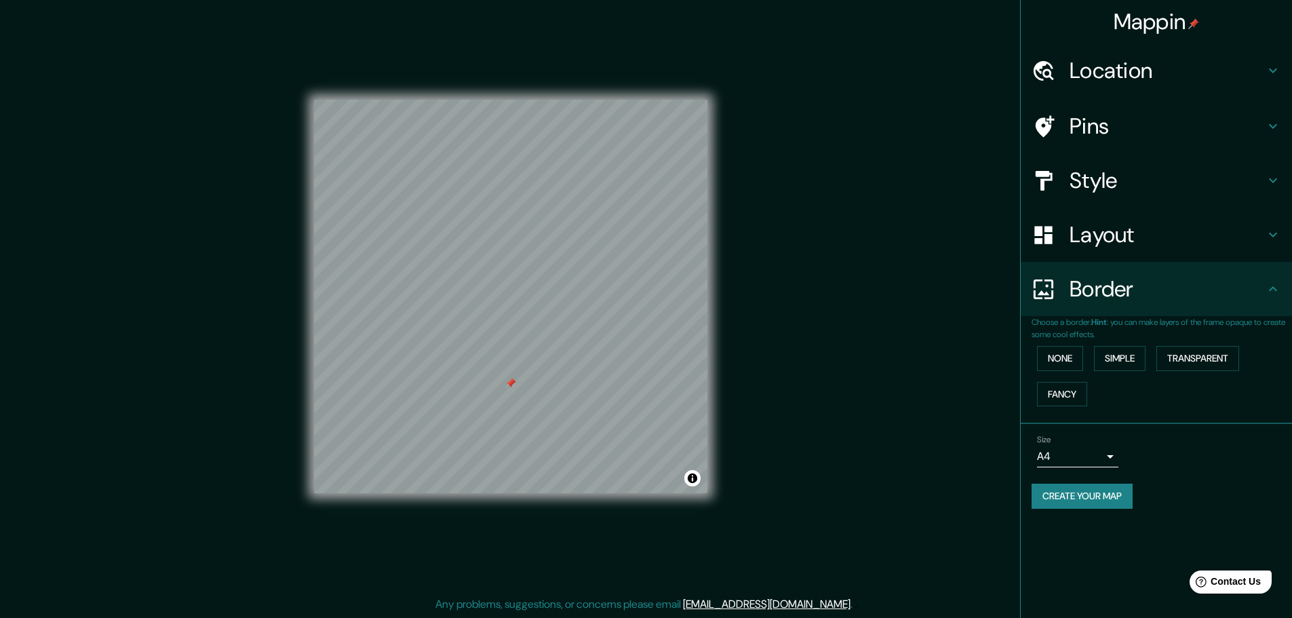
click at [1077, 493] on button "Create your map" at bounding box center [1081, 495] width 101 height 25
click at [874, 158] on div "Mappin Location [GEOGRAPHIC_DATA] [GEOGRAPHIC_DATA][PERSON_NAME], [GEOGRAPHIC_D…" at bounding box center [646, 307] width 1292 height 621
click at [1100, 499] on button "Create your map" at bounding box center [1081, 495] width 101 height 25
drag, startPoint x: 725, startPoint y: 210, endPoint x: 848, endPoint y: 161, distance: 131.7
click at [848, 161] on div "Mappin Location [GEOGRAPHIC_DATA] [GEOGRAPHIC_DATA][PERSON_NAME], [GEOGRAPHIC_D…" at bounding box center [646, 307] width 1292 height 621
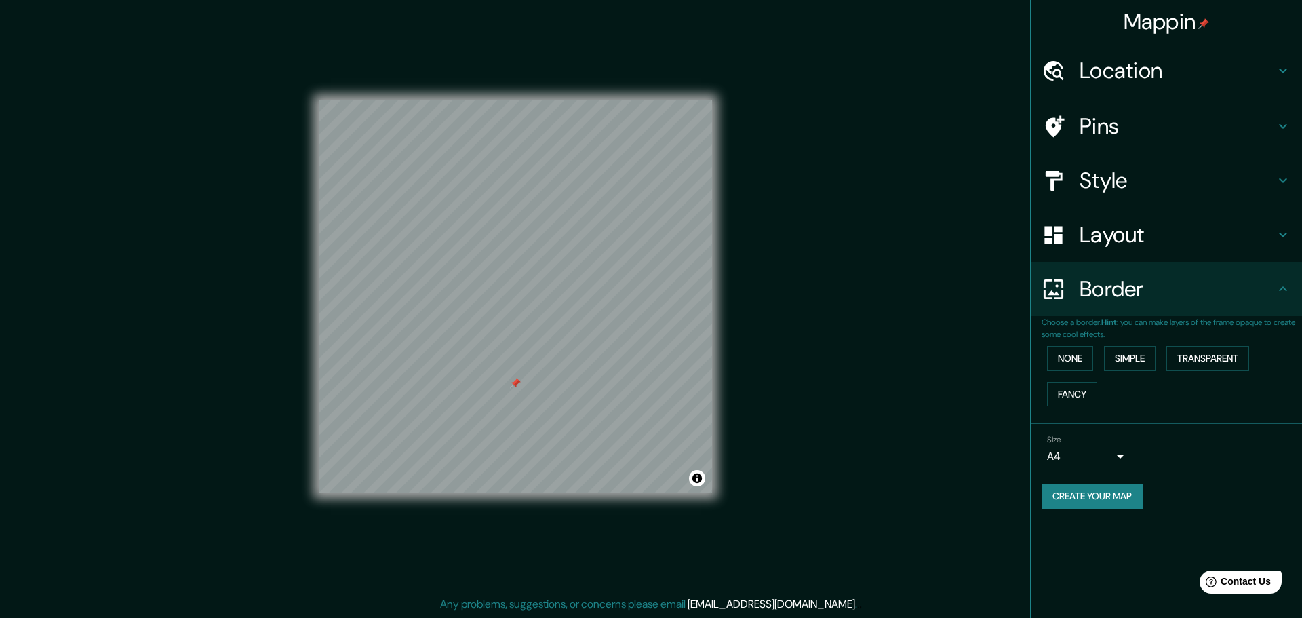
click at [1086, 457] on body "Mappin Location [GEOGRAPHIC_DATA] [GEOGRAPHIC_DATA][PERSON_NAME], [GEOGRAPHIC_D…" at bounding box center [651, 306] width 1302 height 618
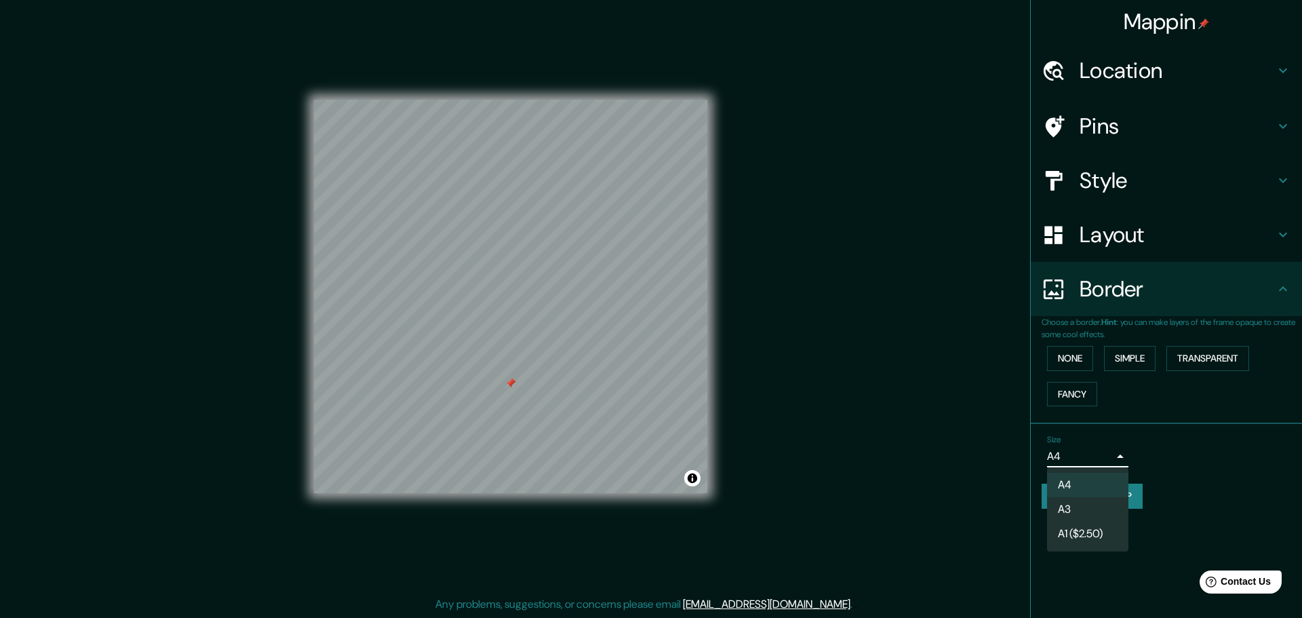
click at [1159, 429] on div at bounding box center [651, 309] width 1302 height 618
